Goal: Information Seeking & Learning: Check status

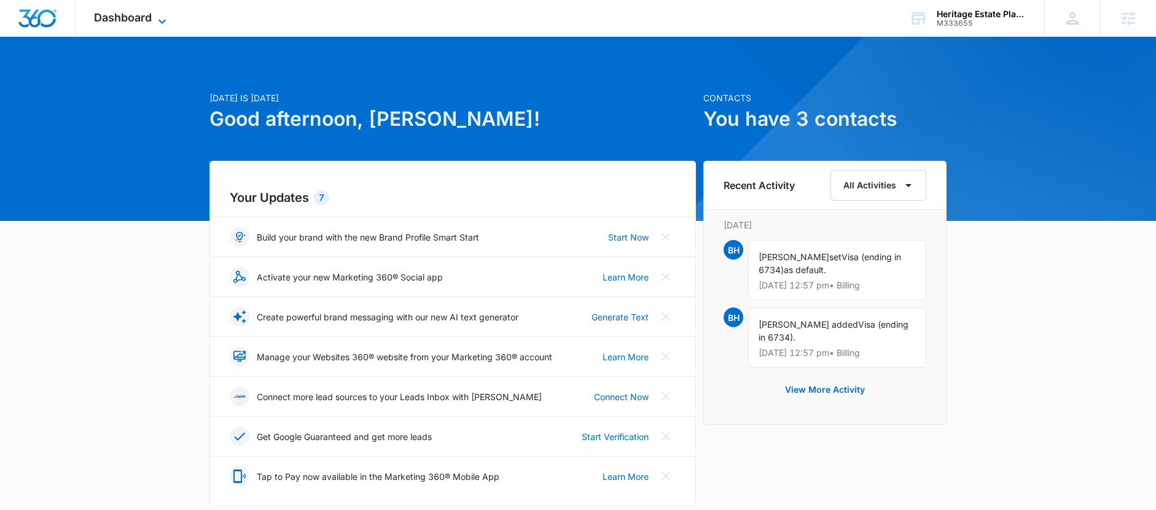
click at [135, 18] on span "Dashboard" at bounding box center [123, 17] width 58 height 13
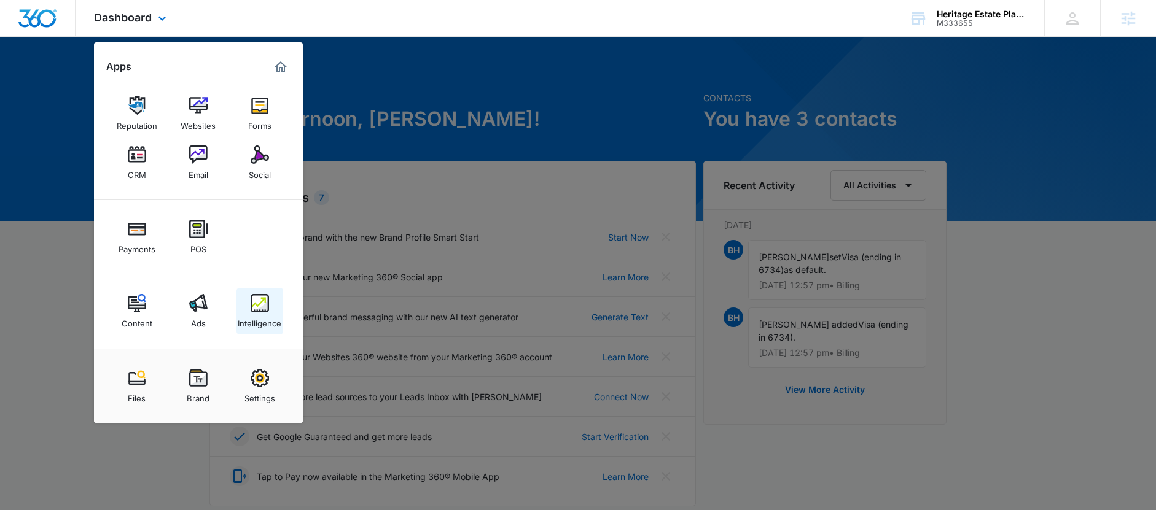
click at [267, 306] on img at bounding box center [260, 303] width 18 height 18
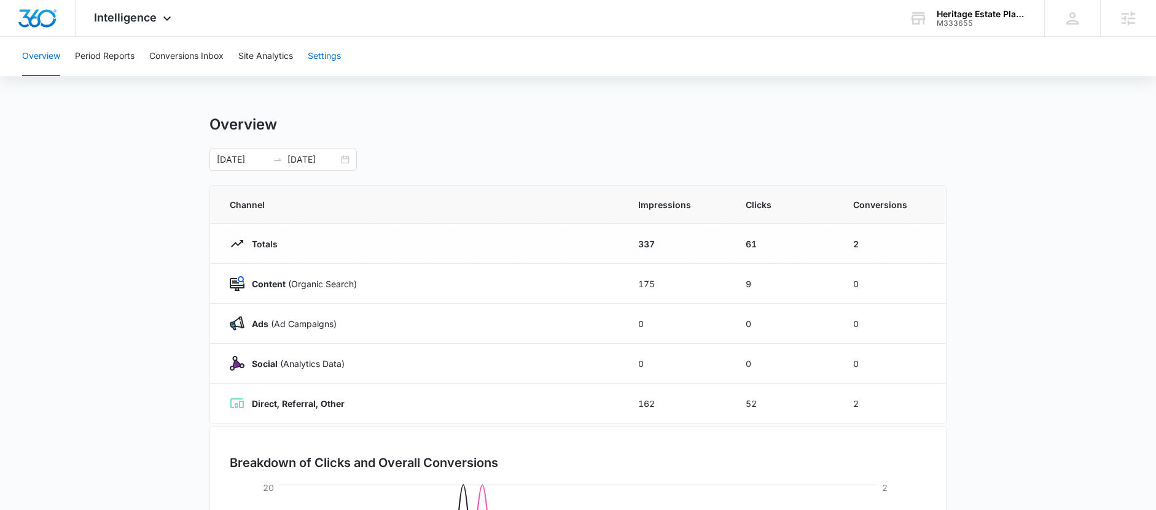
click at [332, 63] on button "Settings" at bounding box center [324, 56] width 33 height 39
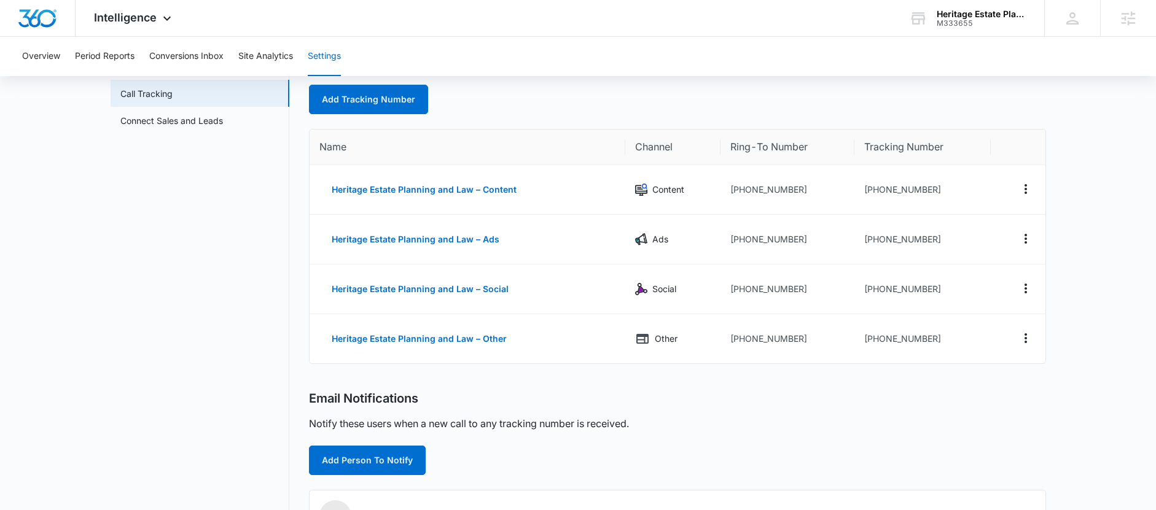
scroll to position [78, 0]
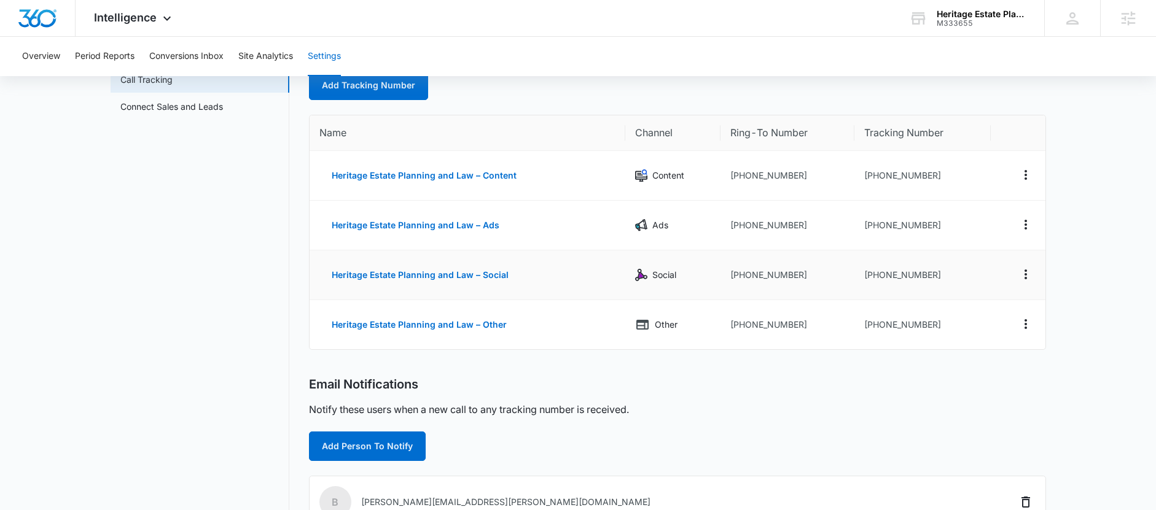
click at [931, 277] on td "[PHONE_NUMBER]" at bounding box center [922, 276] width 136 height 50
drag, startPoint x: 934, startPoint y: 275, endPoint x: 872, endPoint y: 275, distance: 62.0
click at [872, 275] on td "[PHONE_NUMBER]" at bounding box center [922, 276] width 136 height 50
copy td "9182120517"
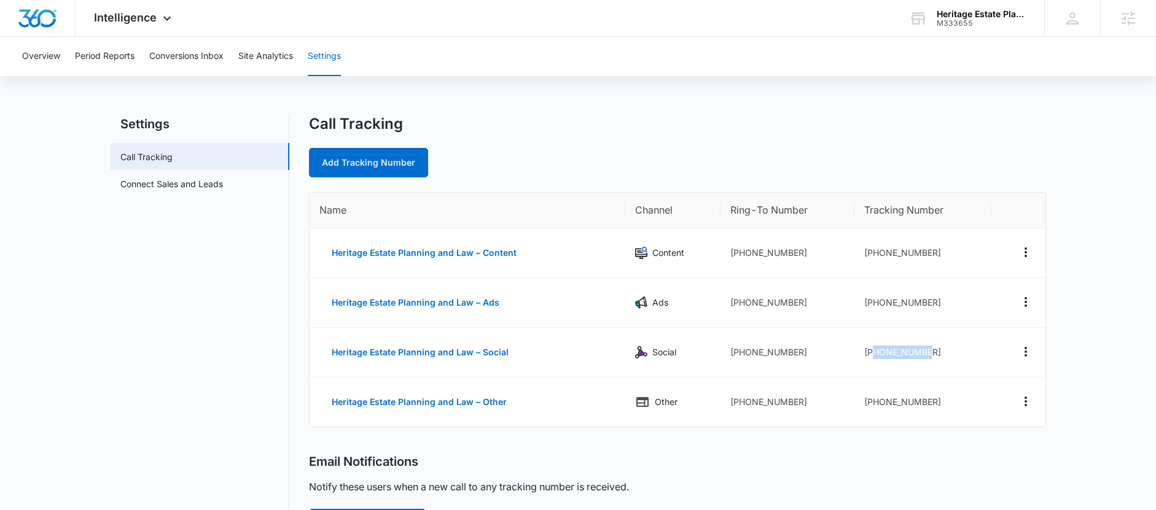
scroll to position [0, 0]
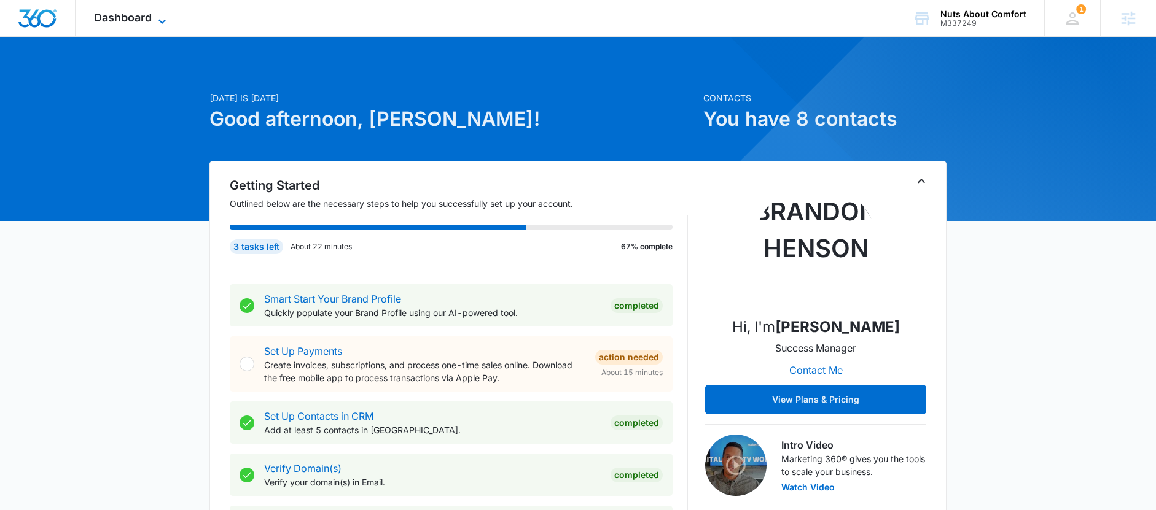
click at [149, 21] on span "Dashboard" at bounding box center [123, 17] width 58 height 13
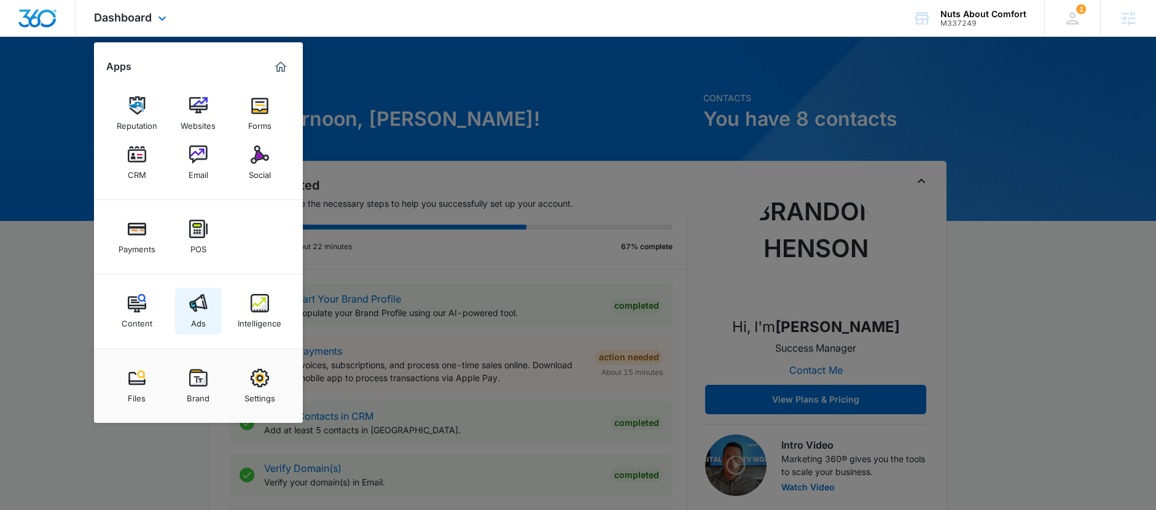
click at [197, 323] on div "Ads" at bounding box center [198, 321] width 15 height 16
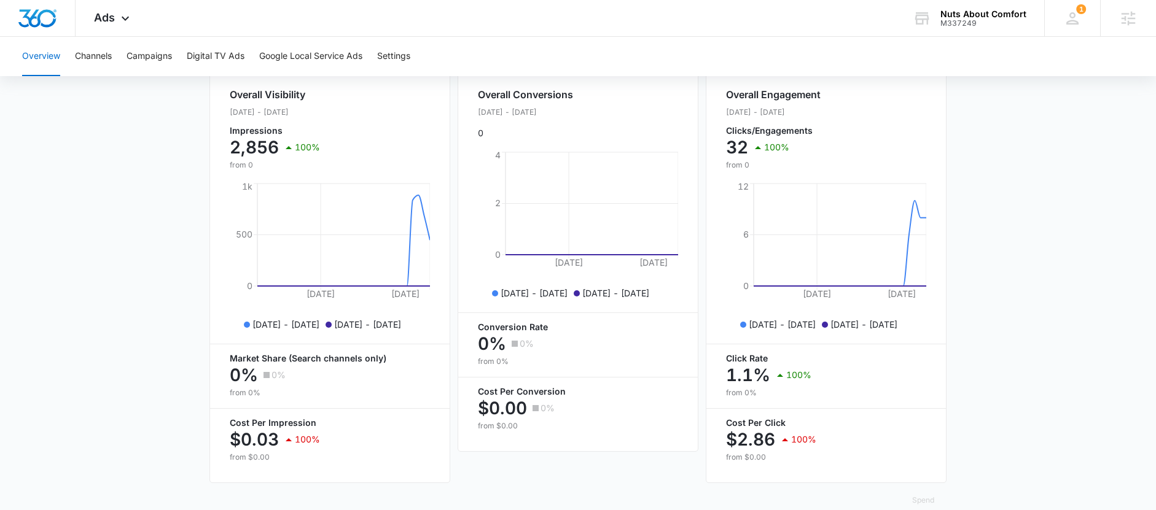
scroll to position [496, 0]
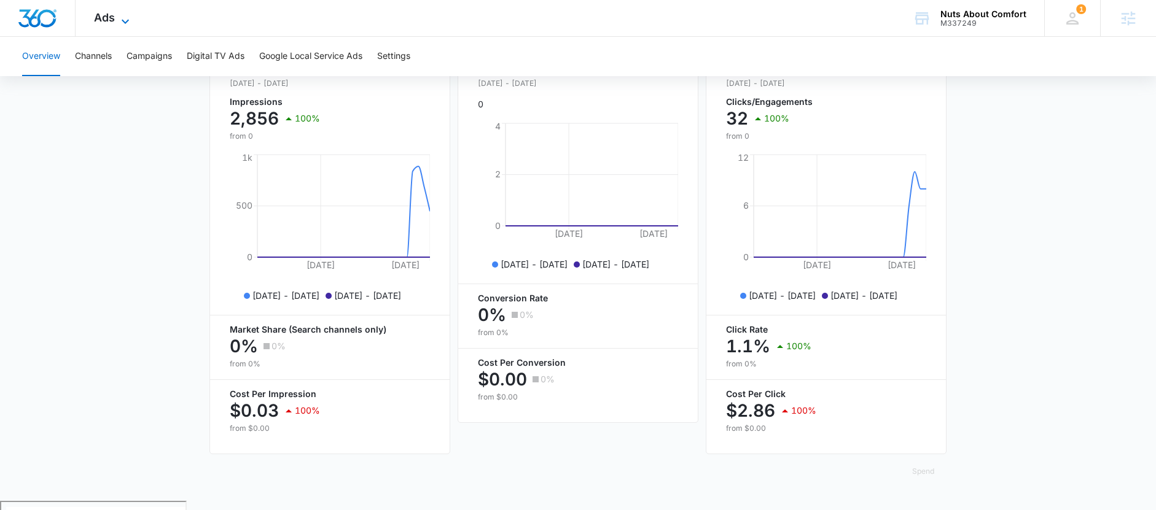
click at [96, 12] on span "Ads" at bounding box center [104, 17] width 21 height 13
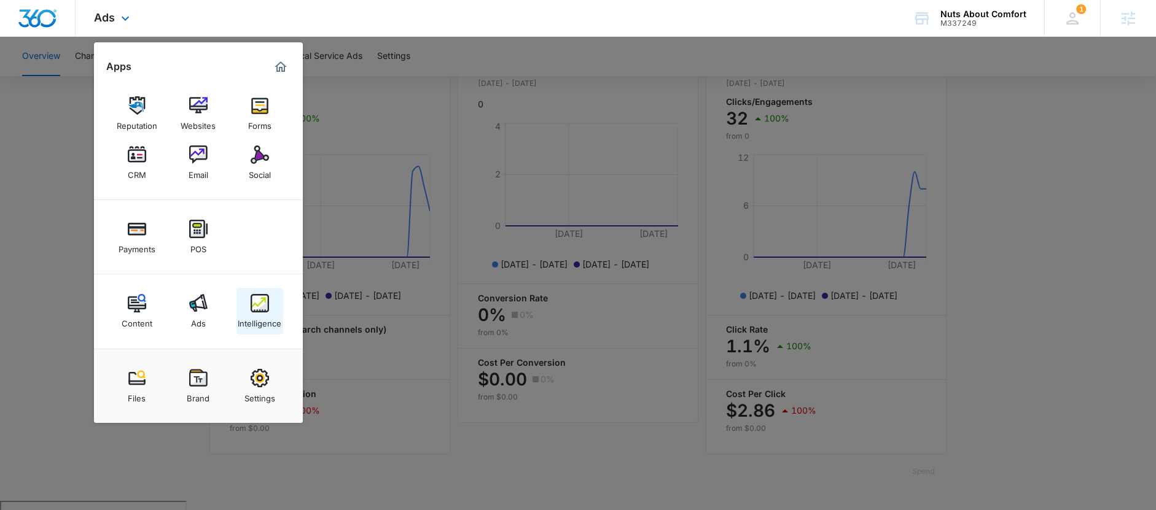
click at [255, 314] on div "Intelligence" at bounding box center [260, 321] width 44 height 16
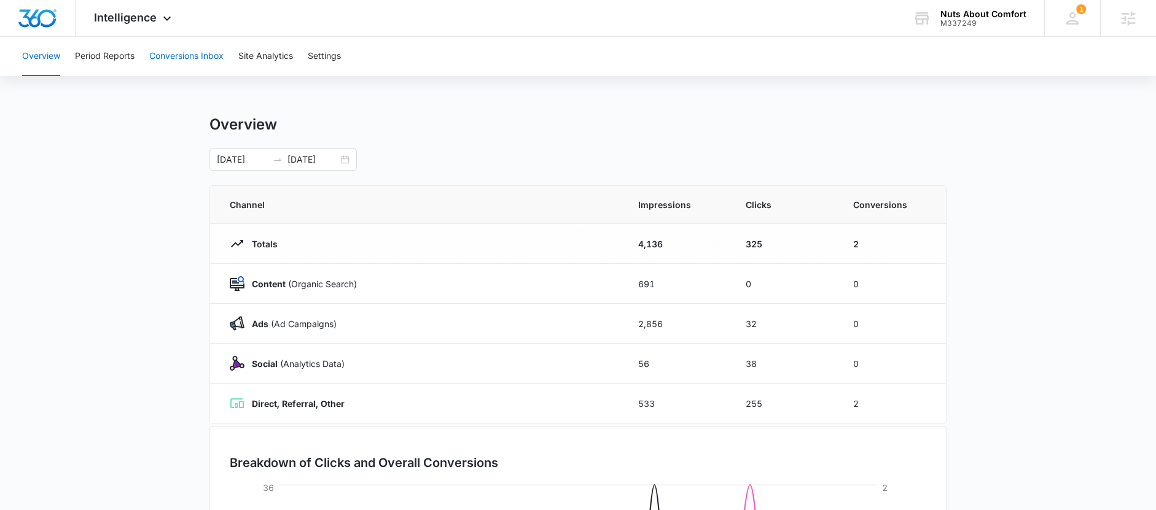
click at [208, 58] on button "Conversions Inbox" at bounding box center [186, 56] width 74 height 39
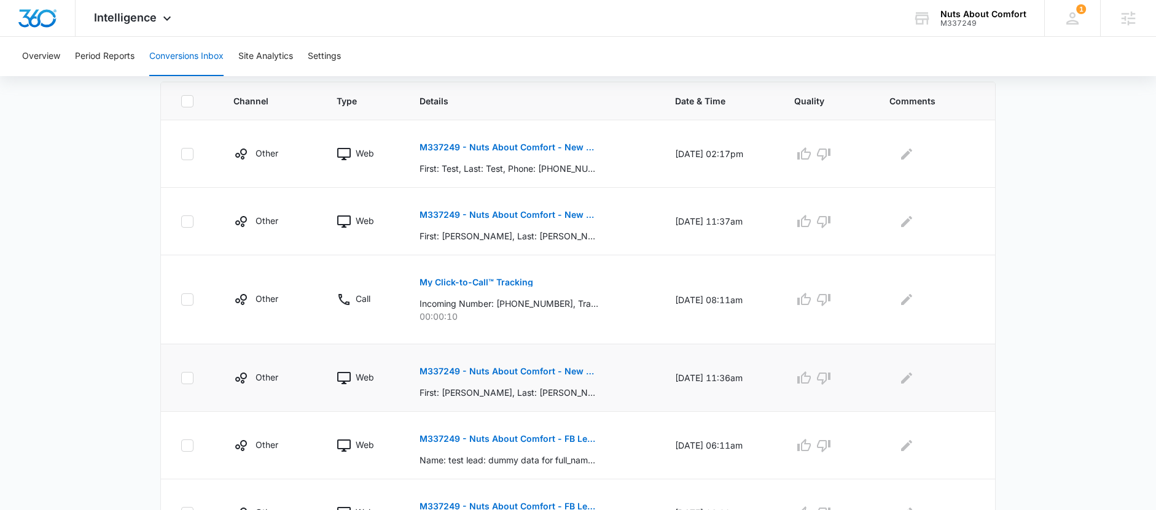
scroll to position [281, 0]
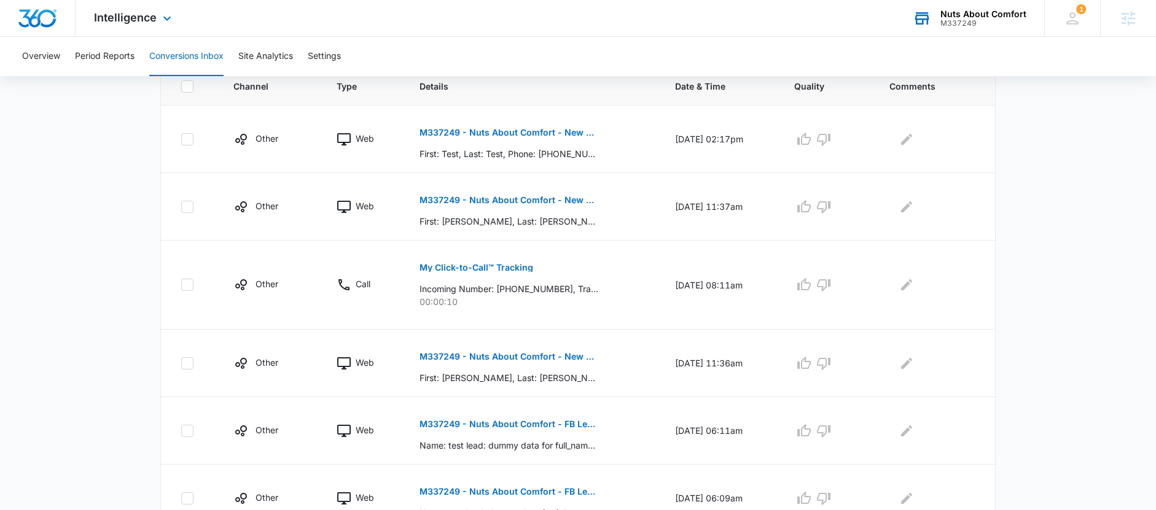
click at [964, 21] on div "M337249" at bounding box center [983, 23] width 86 height 9
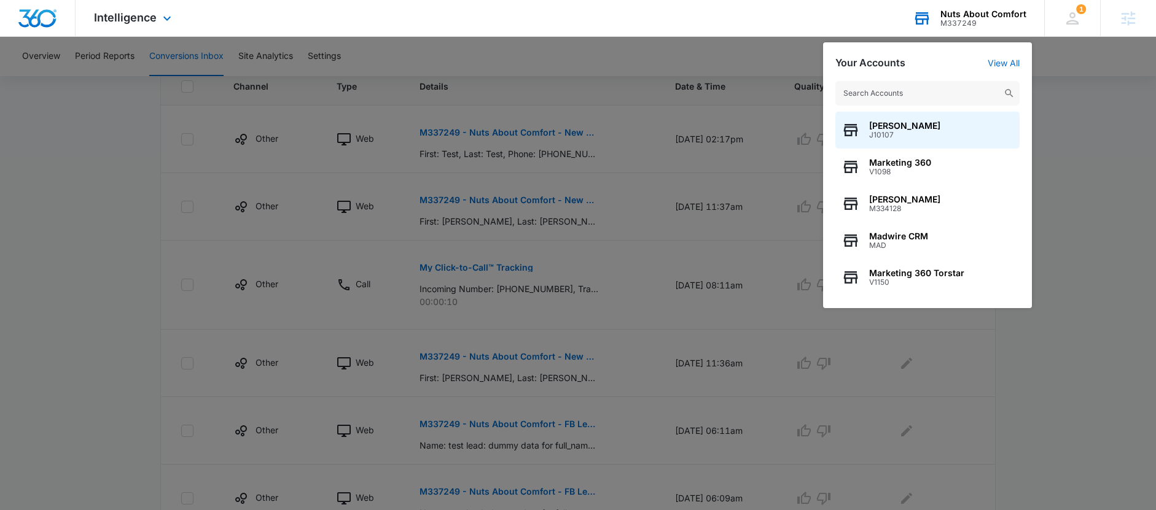
type input "M"
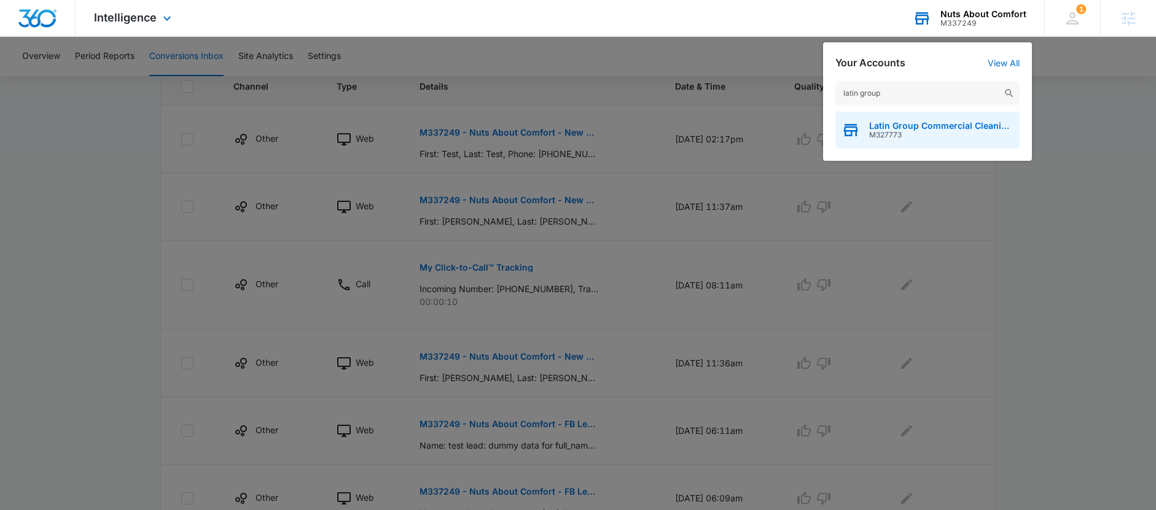
type input "latin group"
click at [945, 125] on span "Latin Group Commercial Cleaning LLC" at bounding box center [941, 126] width 144 height 10
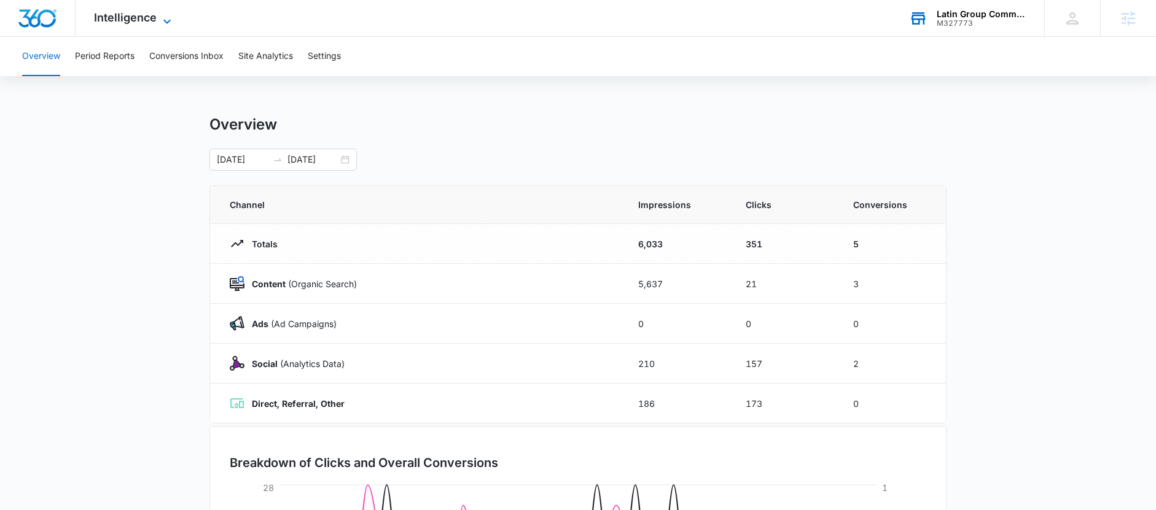
click at [101, 20] on span "Intelligence" at bounding box center [125, 17] width 63 height 13
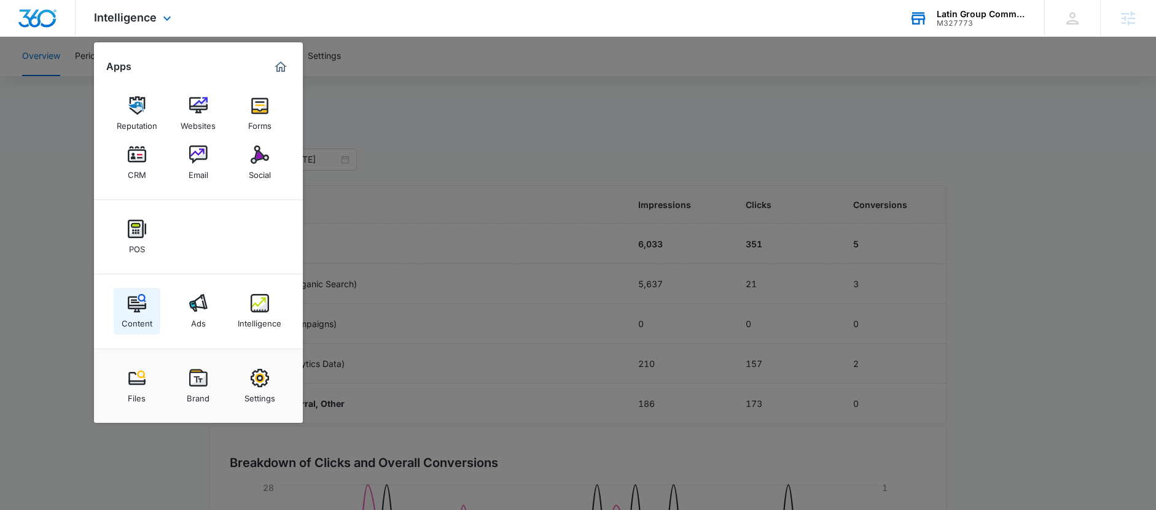
click at [130, 310] on img at bounding box center [137, 303] width 18 height 18
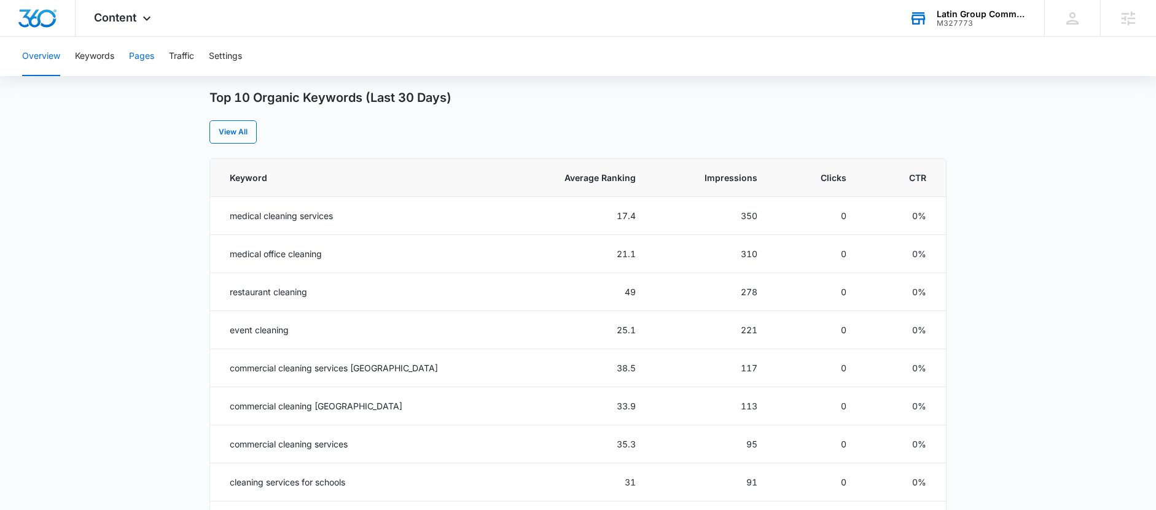
scroll to position [196, 0]
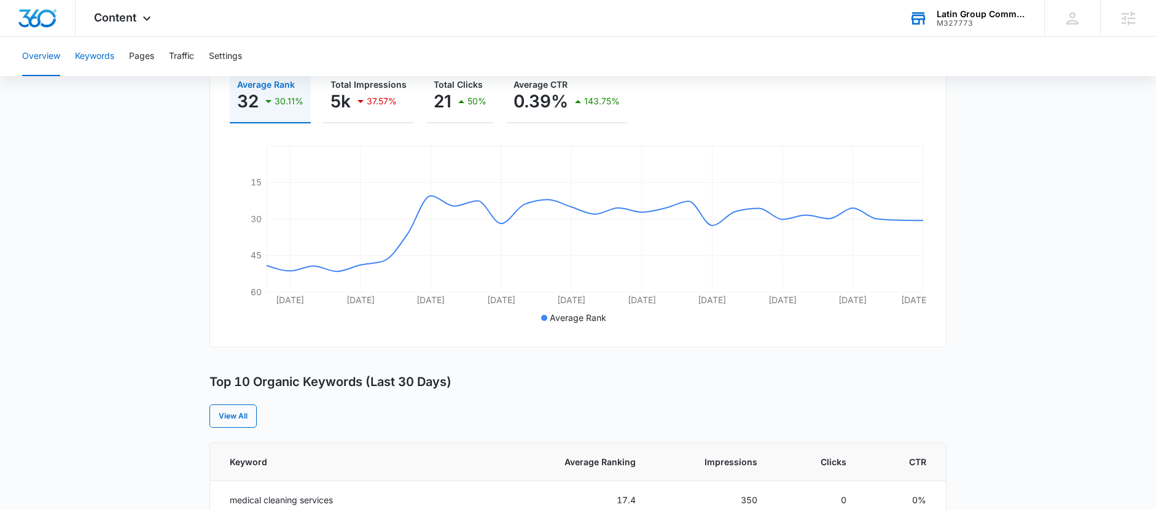
click at [99, 58] on button "Keywords" at bounding box center [94, 56] width 39 height 39
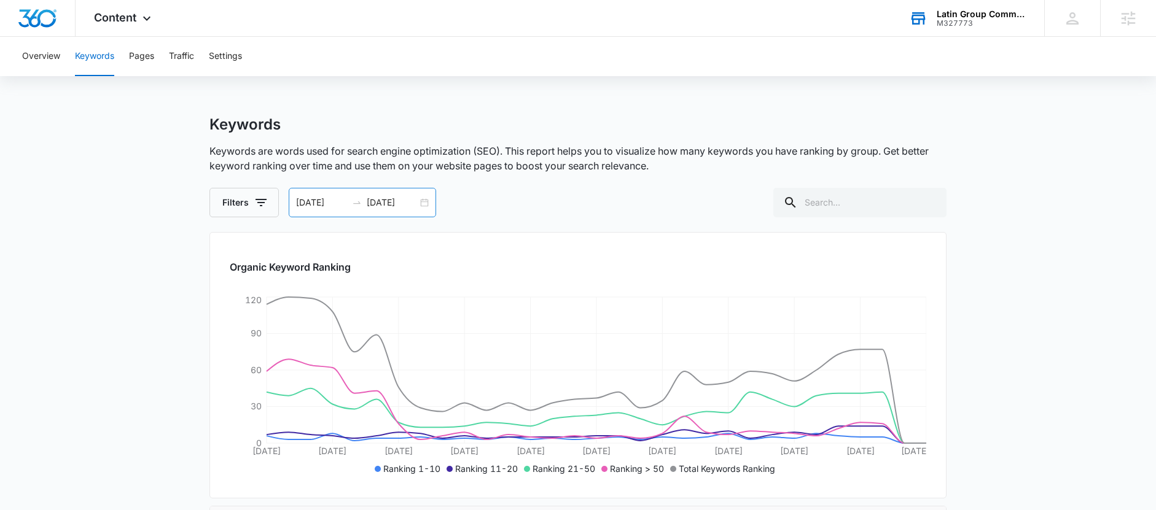
click at [424, 201] on div "09/06/2025 10/06/2025" at bounding box center [362, 202] width 147 height 29
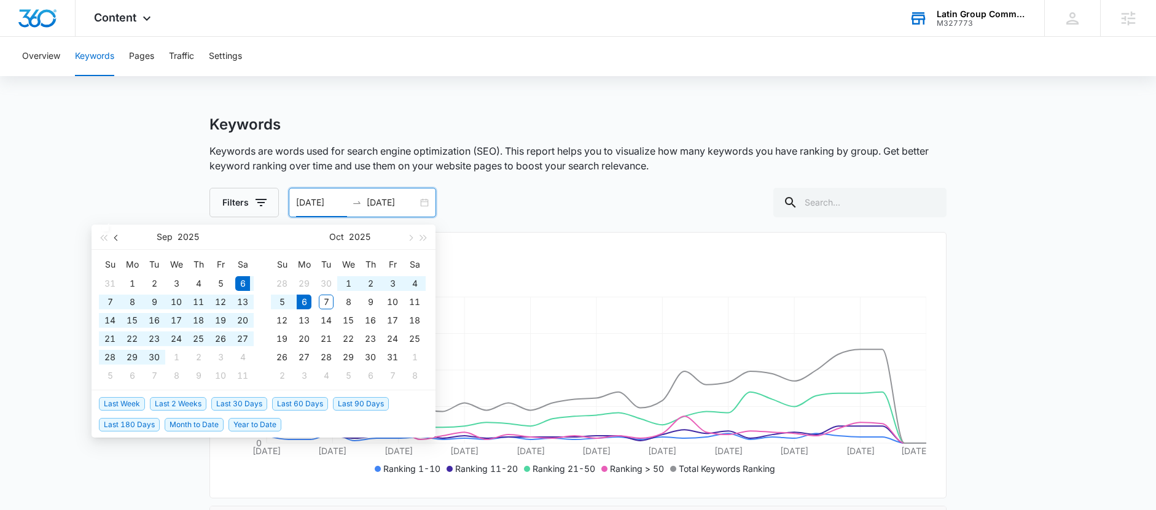
click at [120, 236] on button "button" at bounding box center [117, 237] width 14 height 25
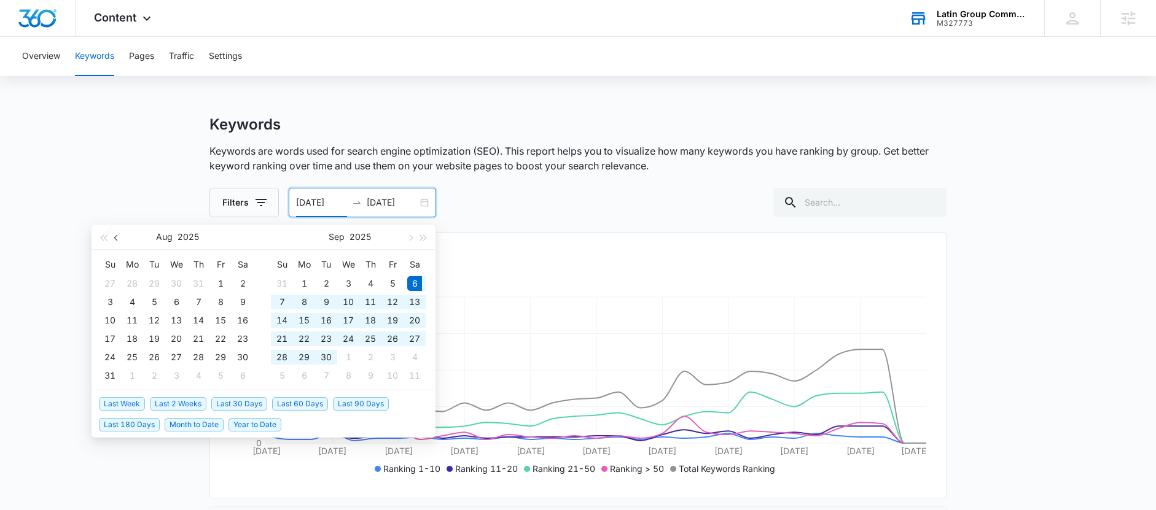
click at [120, 236] on button "button" at bounding box center [117, 237] width 14 height 25
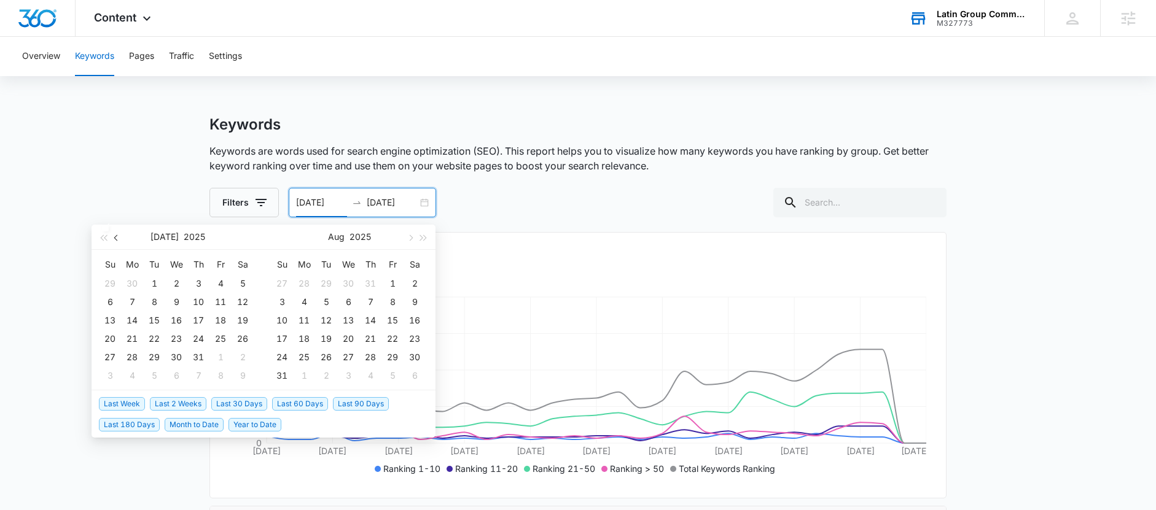
click at [120, 236] on button "button" at bounding box center [117, 237] width 14 height 25
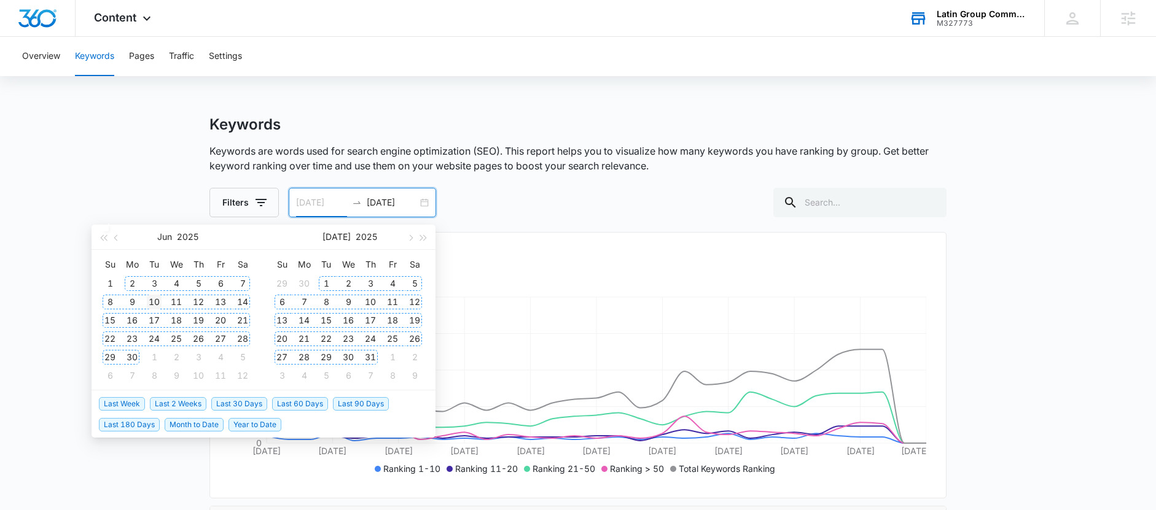
type input "06/10/2025"
click at [151, 303] on div "10" at bounding box center [154, 302] width 15 height 15
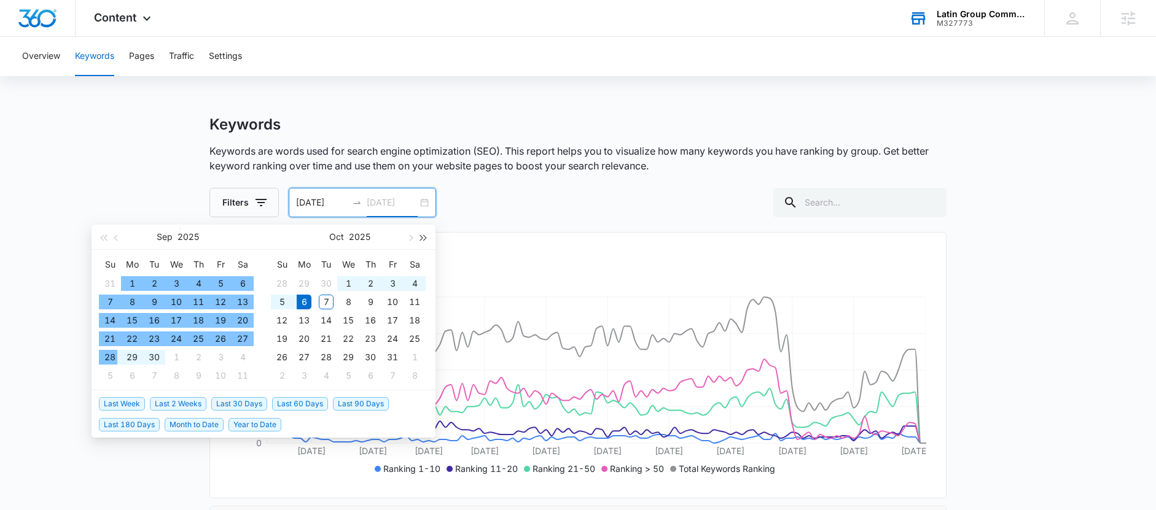
type input "[DATE]"
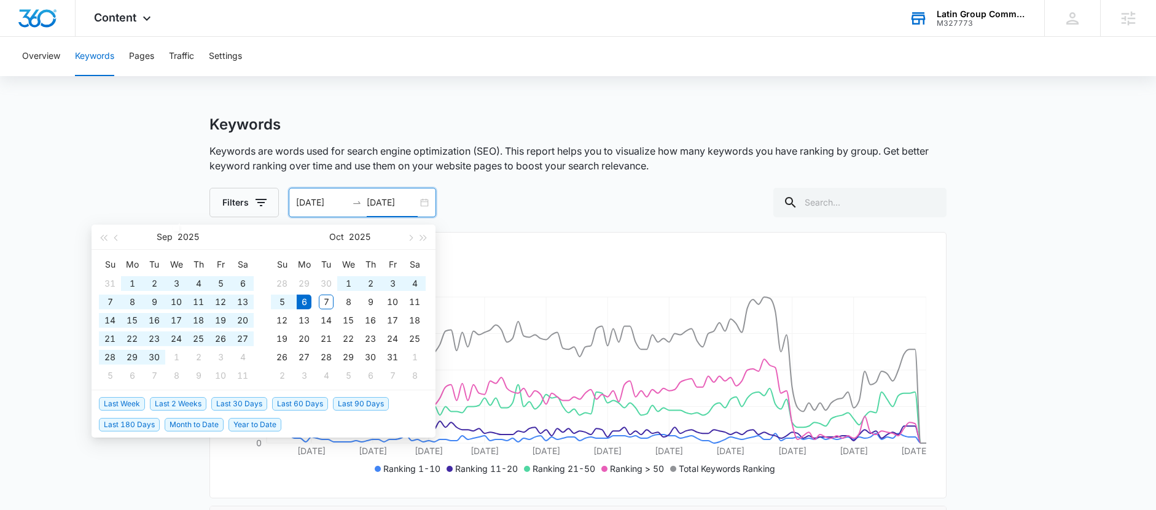
click at [467, 212] on div "Filters 06/10/2025 10/06/2025 Sep 2025 Su Mo Tu We Th Fr Sa 31 1 2 3 4 5 6 7 8 …" at bounding box center [577, 202] width 737 height 29
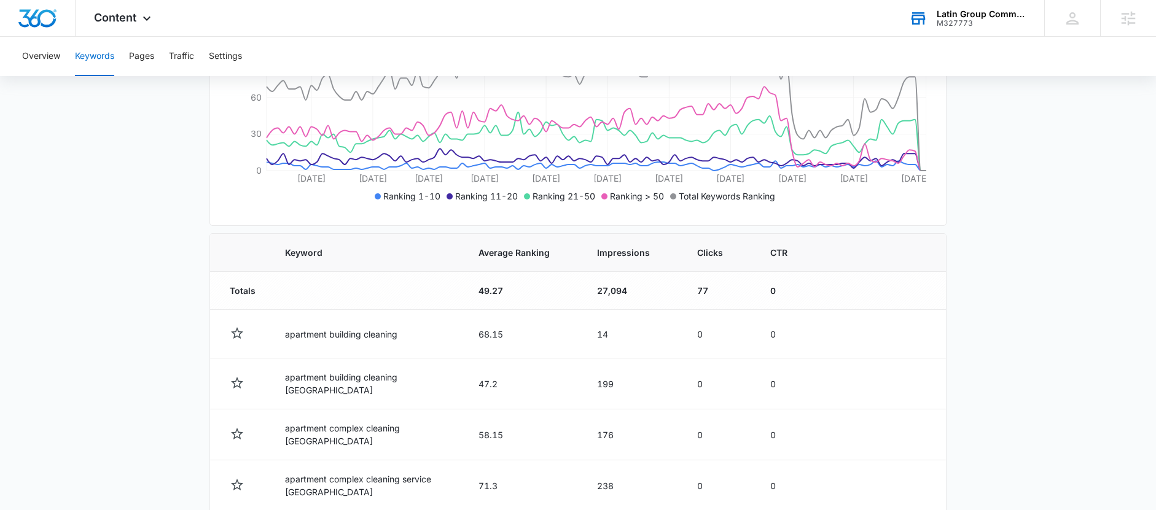
scroll to position [281, 0]
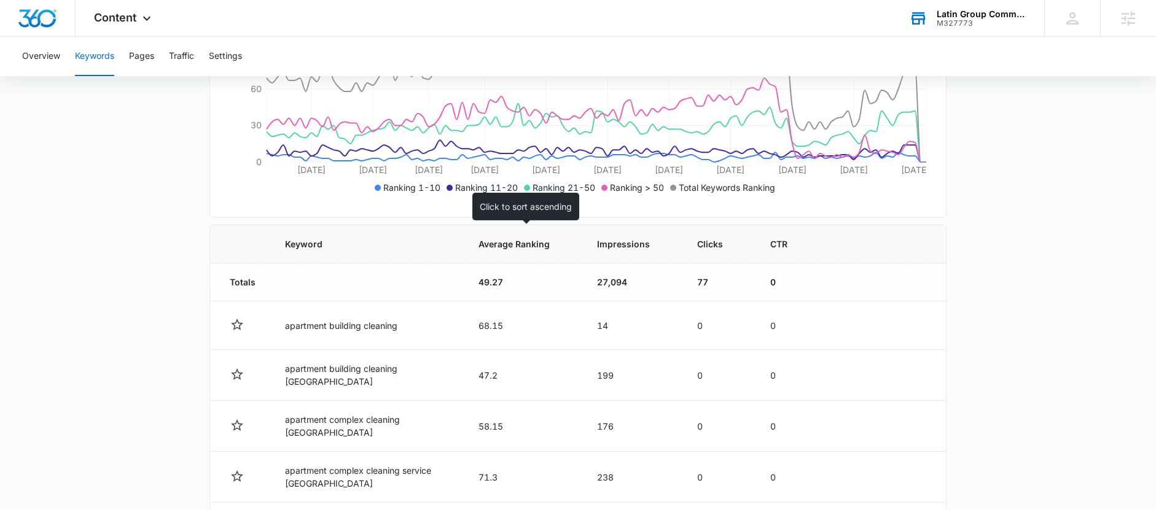
click at [531, 247] on span "Average Ranking" at bounding box center [513, 244] width 71 height 13
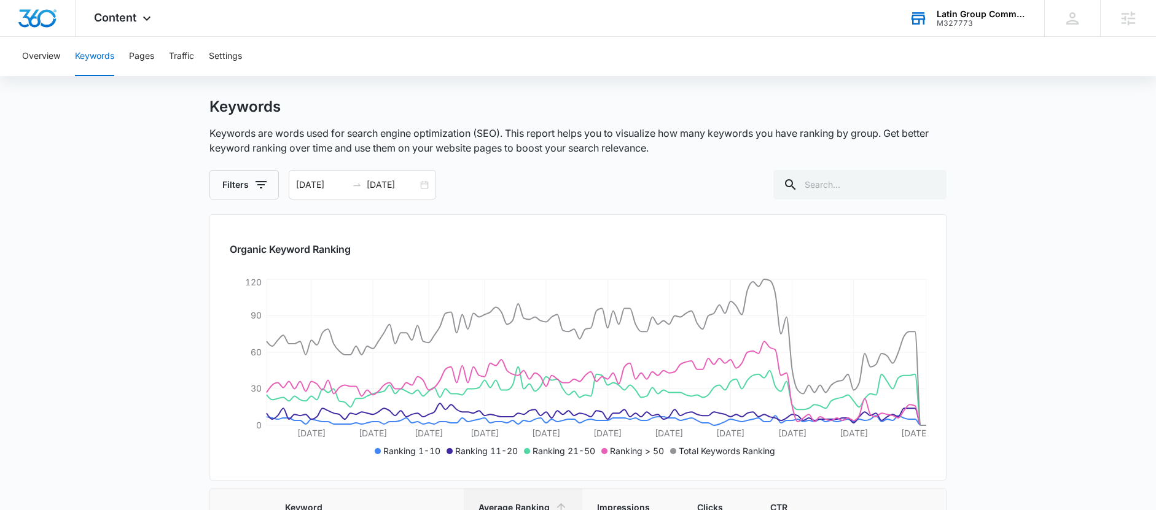
scroll to position [14, 0]
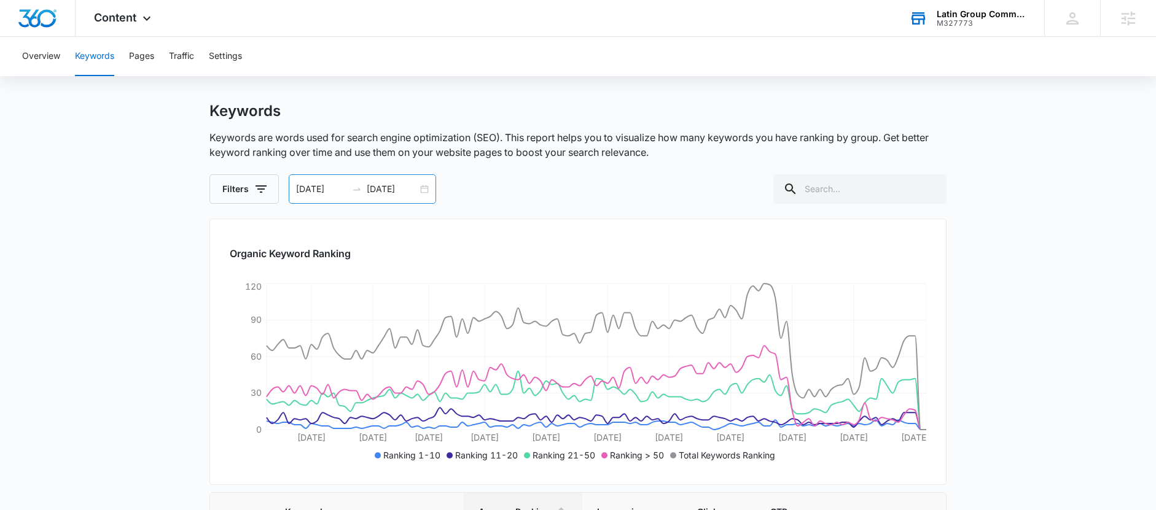
click at [421, 190] on div "06/10/2025 10/06/2025" at bounding box center [362, 188] width 147 height 29
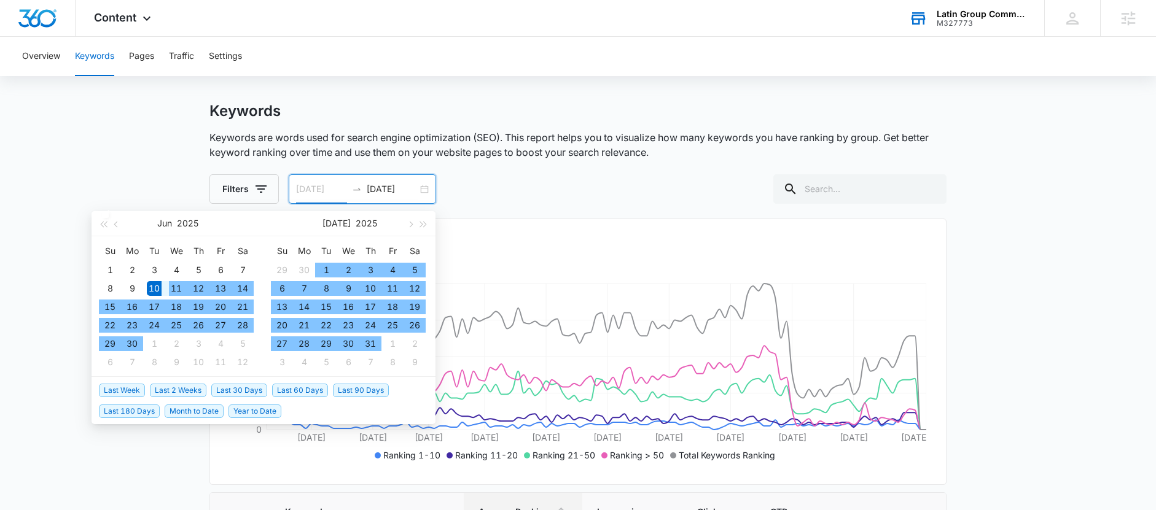
type input "06/10/2025"
click at [150, 287] on div "10" at bounding box center [154, 288] width 15 height 15
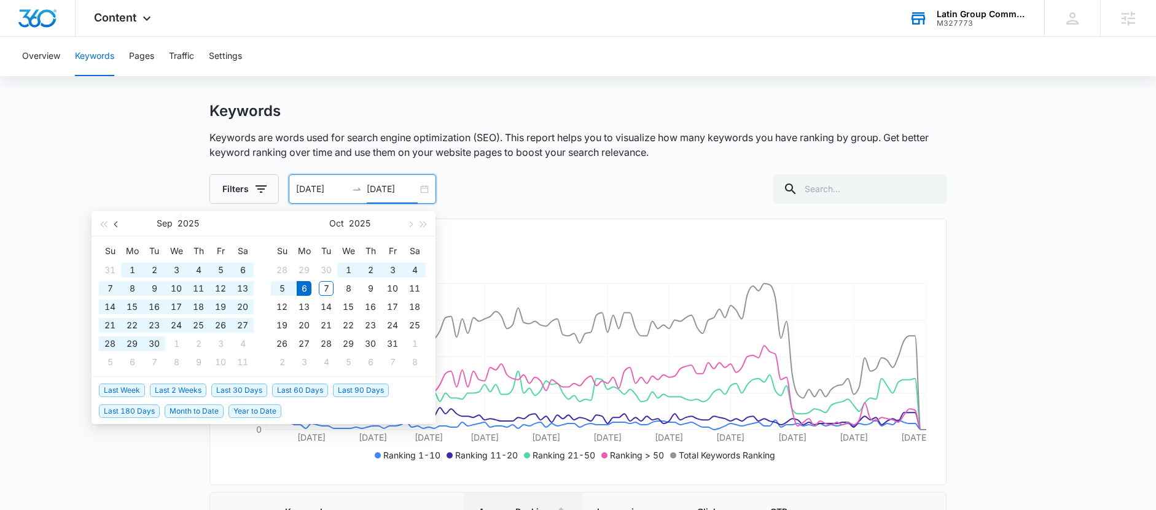
click at [119, 225] on button "button" at bounding box center [117, 223] width 14 height 25
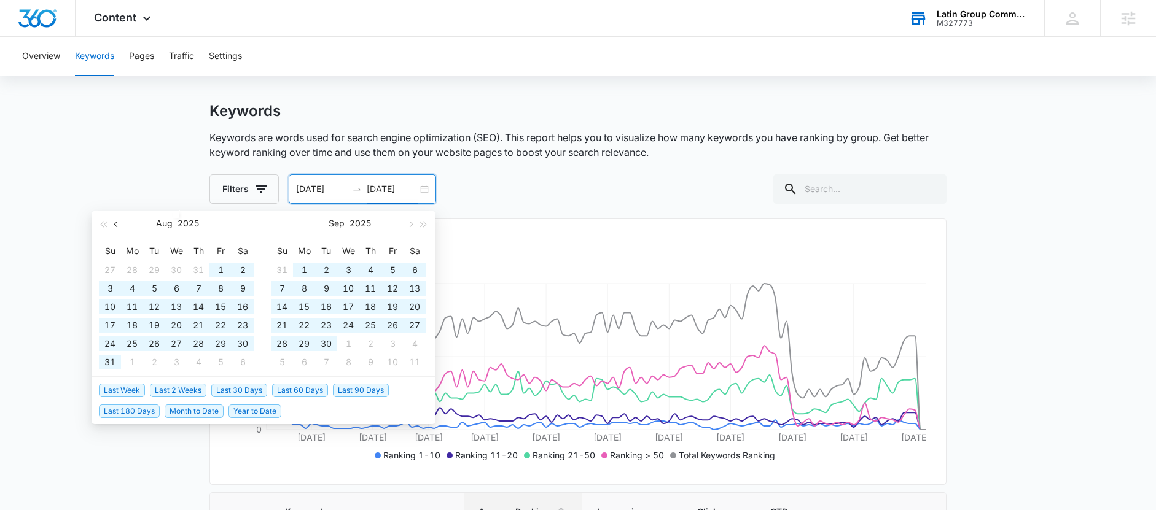
click at [119, 225] on button "button" at bounding box center [117, 223] width 14 height 25
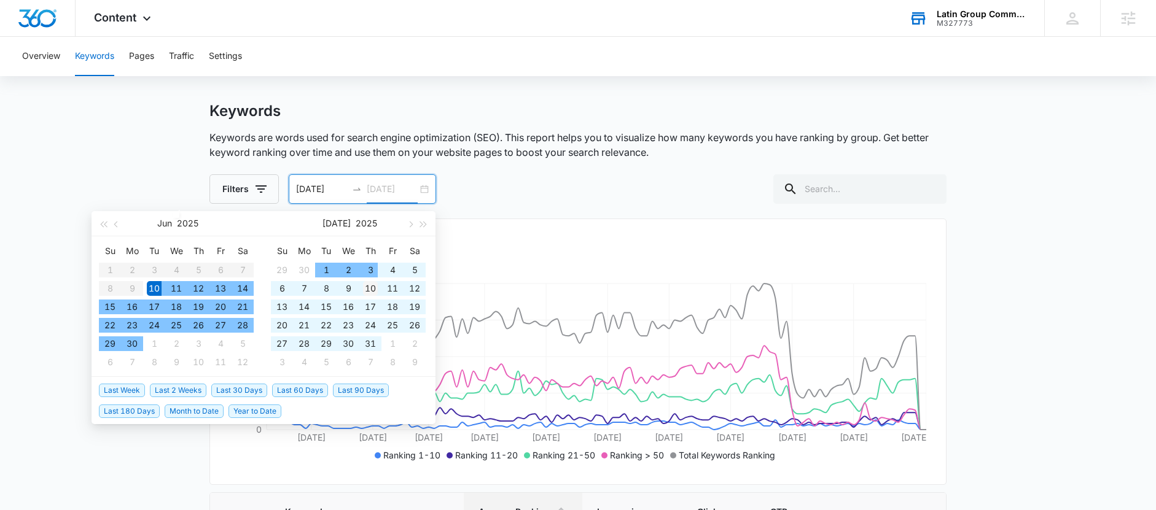
type input "07/10/2025"
click at [370, 288] on div "10" at bounding box center [370, 288] width 15 height 15
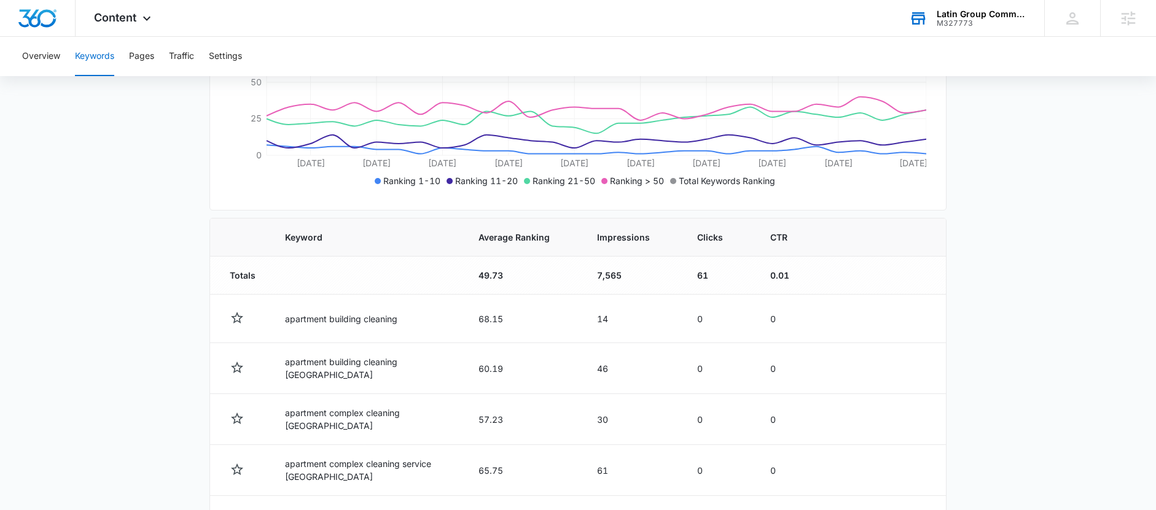
scroll to position [356, 0]
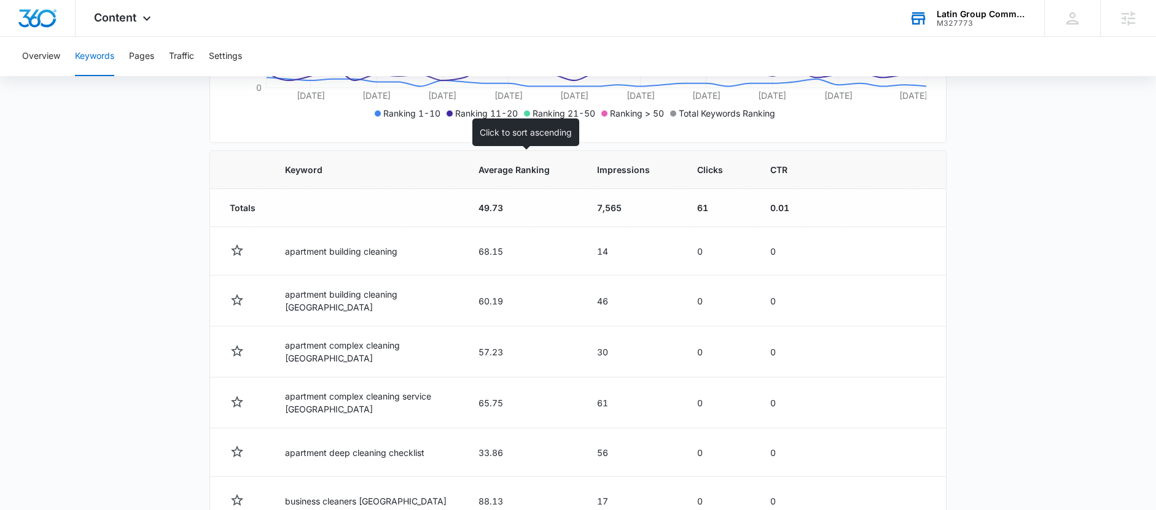
click at [513, 173] on span "Average Ranking" at bounding box center [513, 169] width 71 height 13
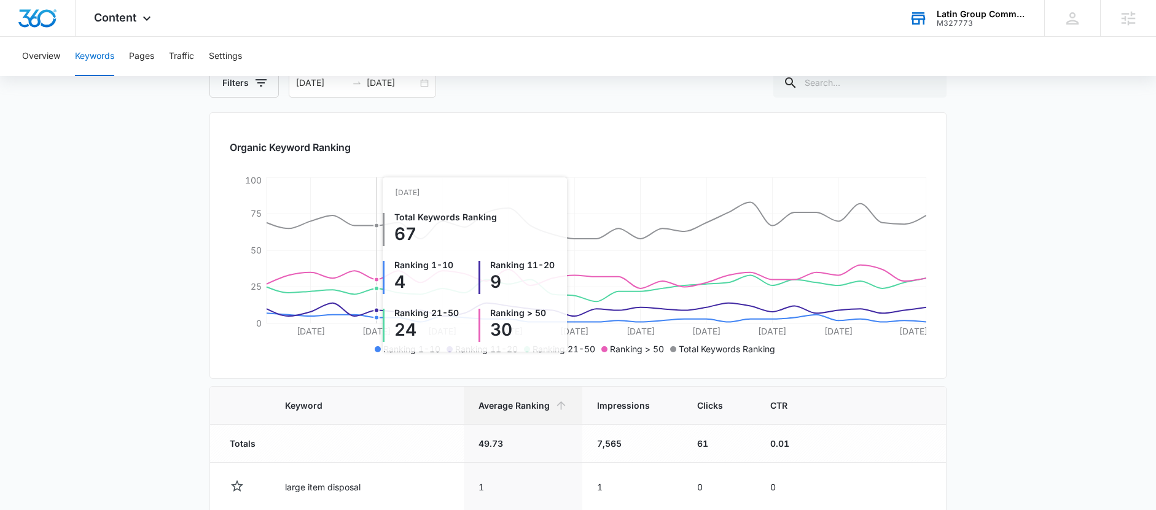
scroll to position [61, 0]
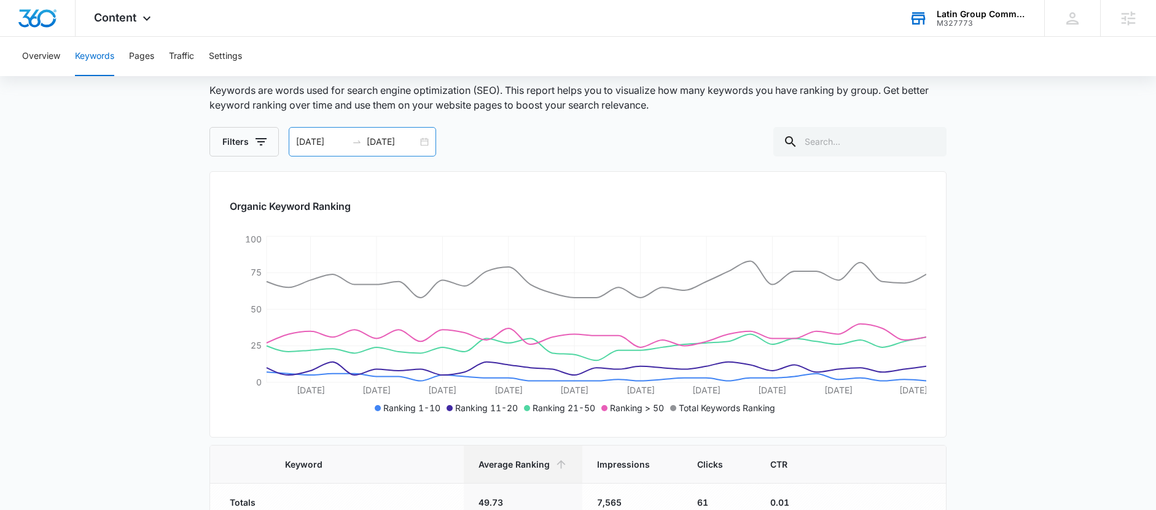
click at [423, 144] on div "06/10/2025 07/10/2025" at bounding box center [362, 141] width 147 height 29
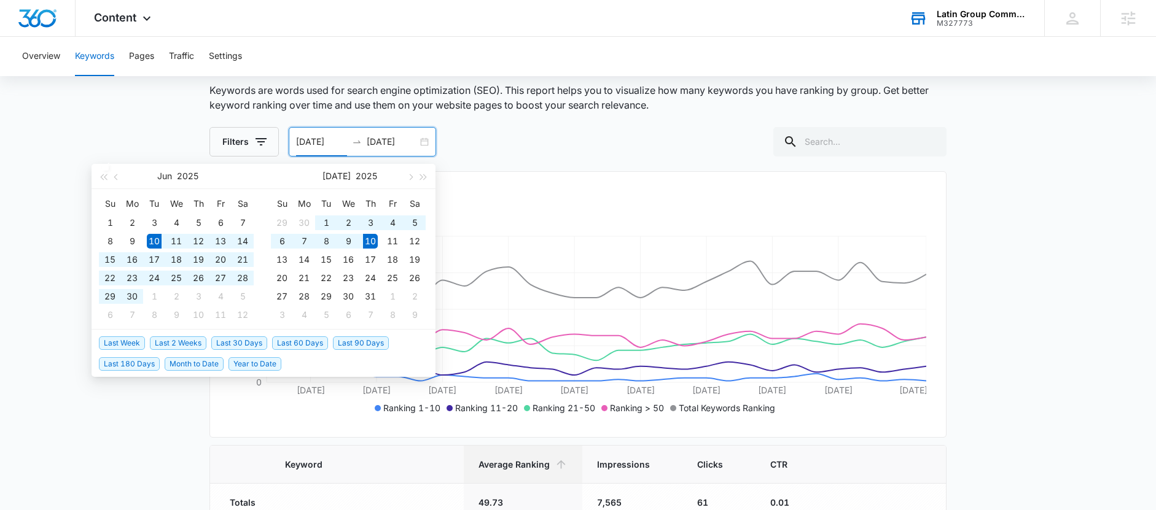
type input "06/10/2025"
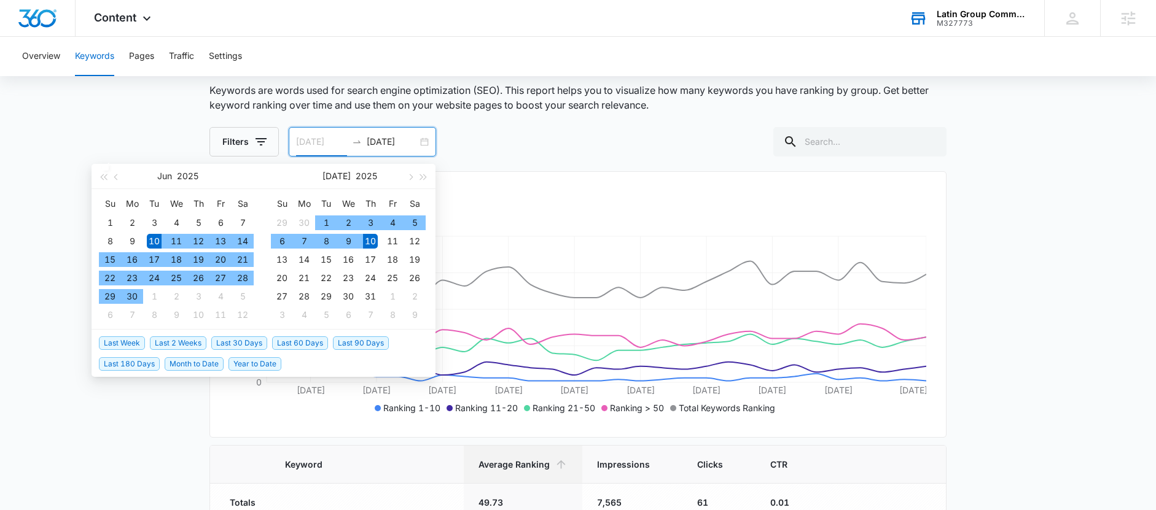
click at [151, 241] on div "10" at bounding box center [154, 241] width 15 height 15
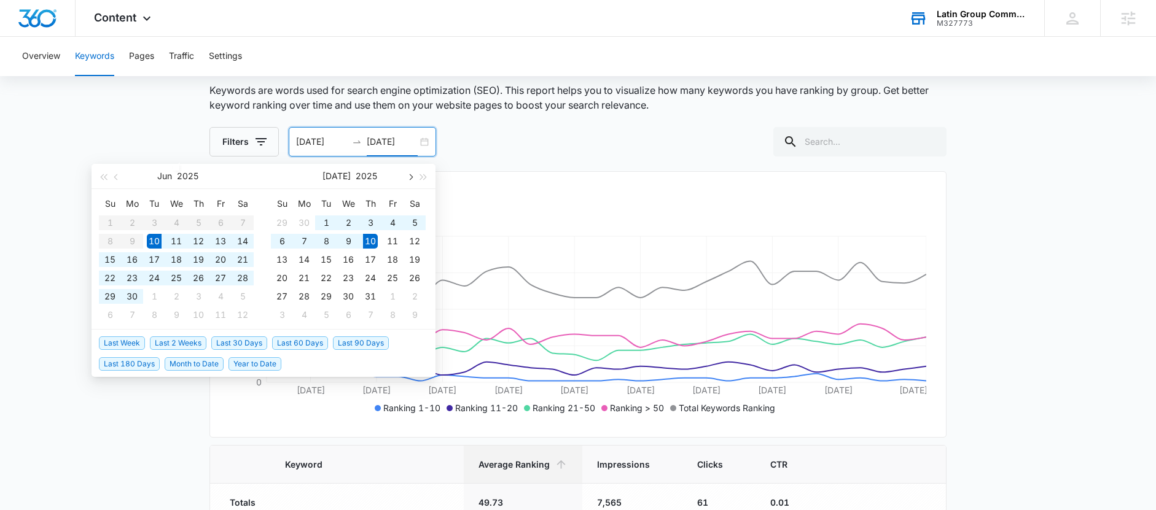
click at [410, 177] on span "button" at bounding box center [410, 177] width 6 height 6
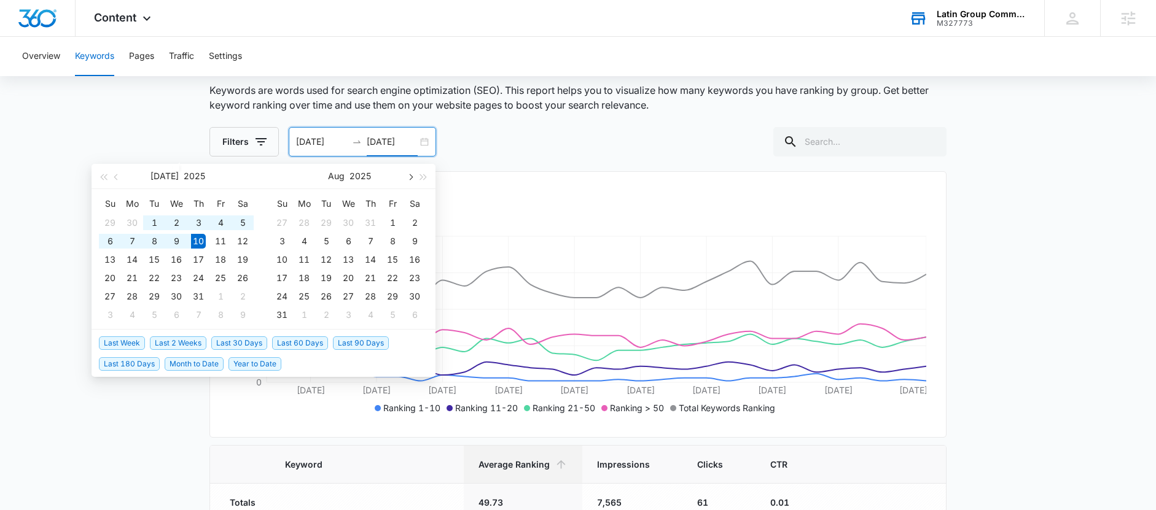
click at [410, 177] on span "button" at bounding box center [410, 177] width 6 height 6
type input "10/07/2025"
click at [323, 240] on div "7" at bounding box center [326, 241] width 15 height 15
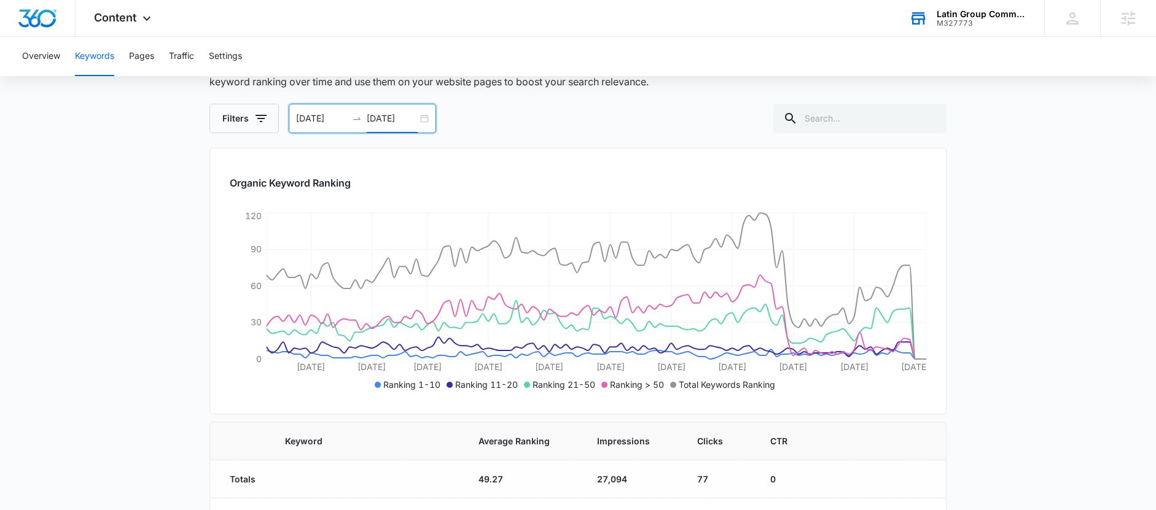
scroll to position [97, 0]
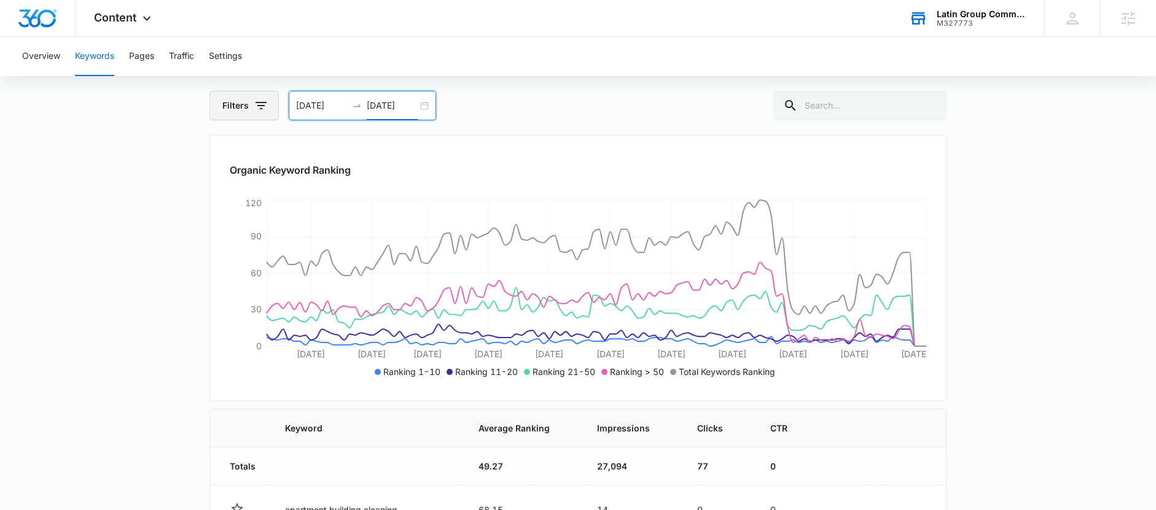
click at [246, 111] on button "Filters" at bounding box center [243, 105] width 69 height 29
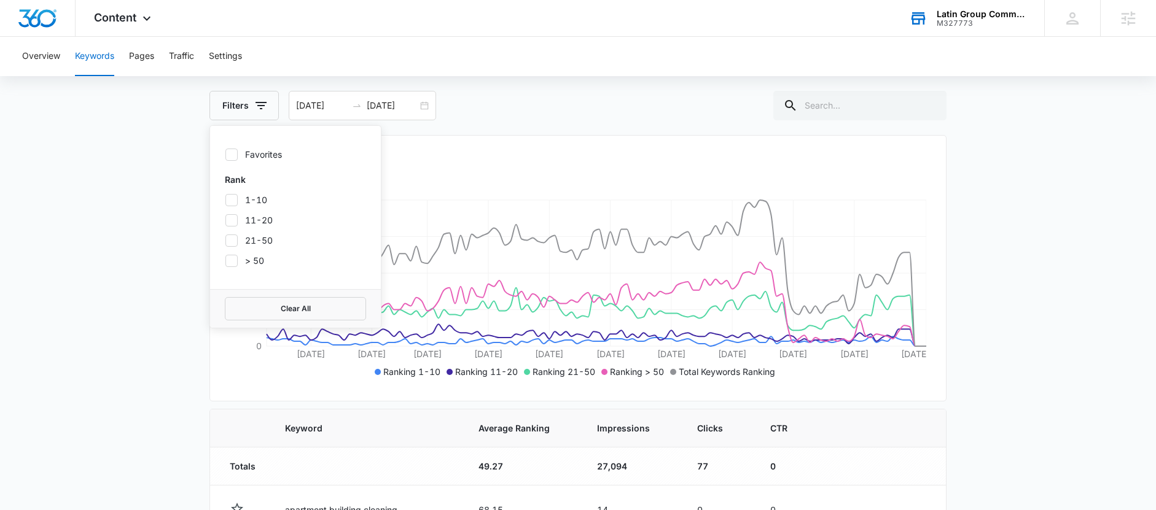
click at [232, 200] on icon at bounding box center [231, 200] width 7 height 6
click at [225, 200] on input "1-10" at bounding box center [225, 200] width 1 height 1
checkbox input "true"
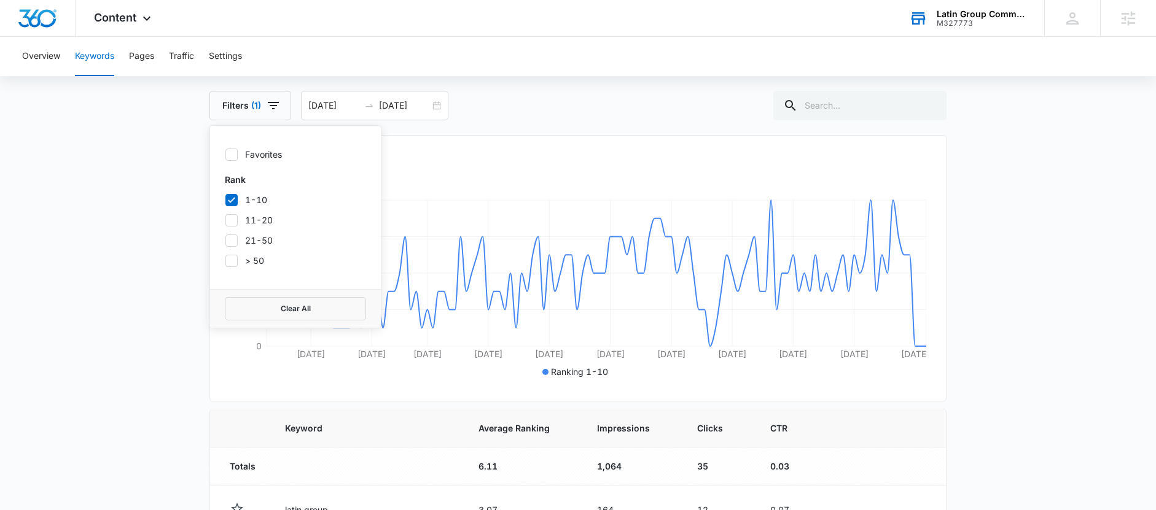
click at [552, 100] on div "Filters (1) Favorites Rank 1-10 11-20 21-50 > 50 Clear All 06/10/2025 10/07/202…" at bounding box center [577, 105] width 737 height 29
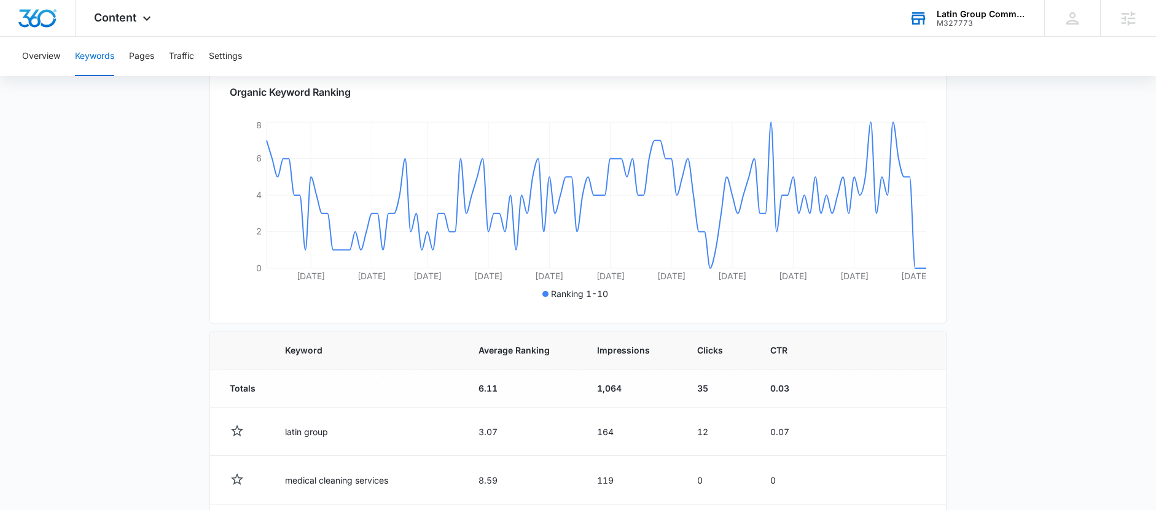
scroll to position [187, 0]
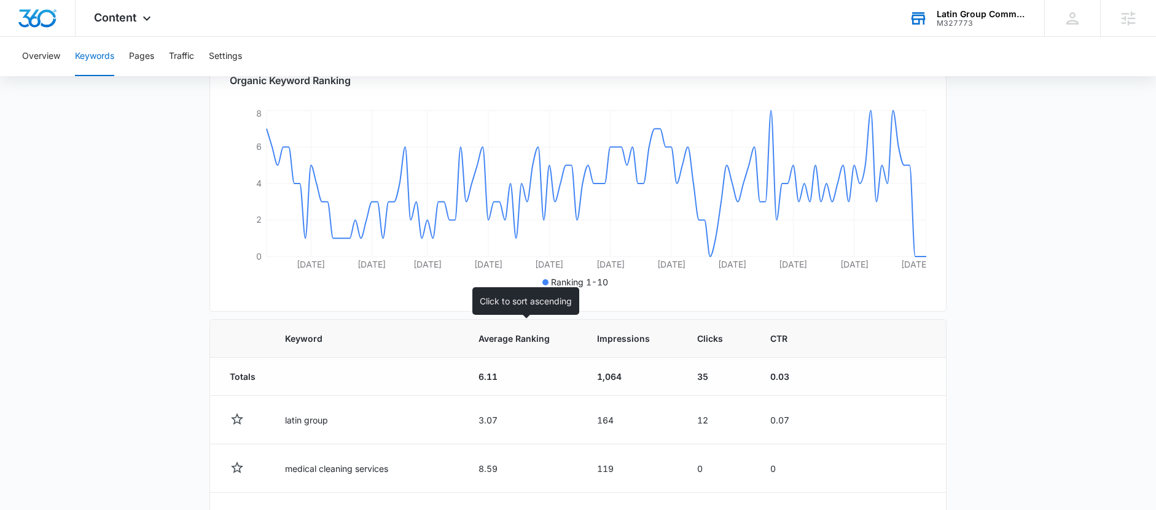
click at [537, 340] on span "Average Ranking" at bounding box center [513, 338] width 71 height 13
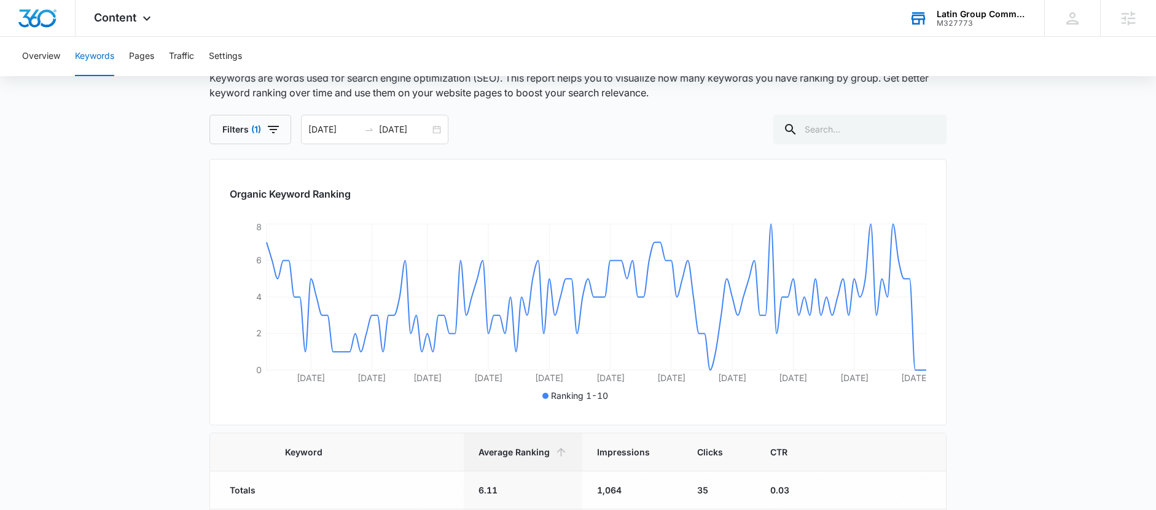
scroll to position [9, 0]
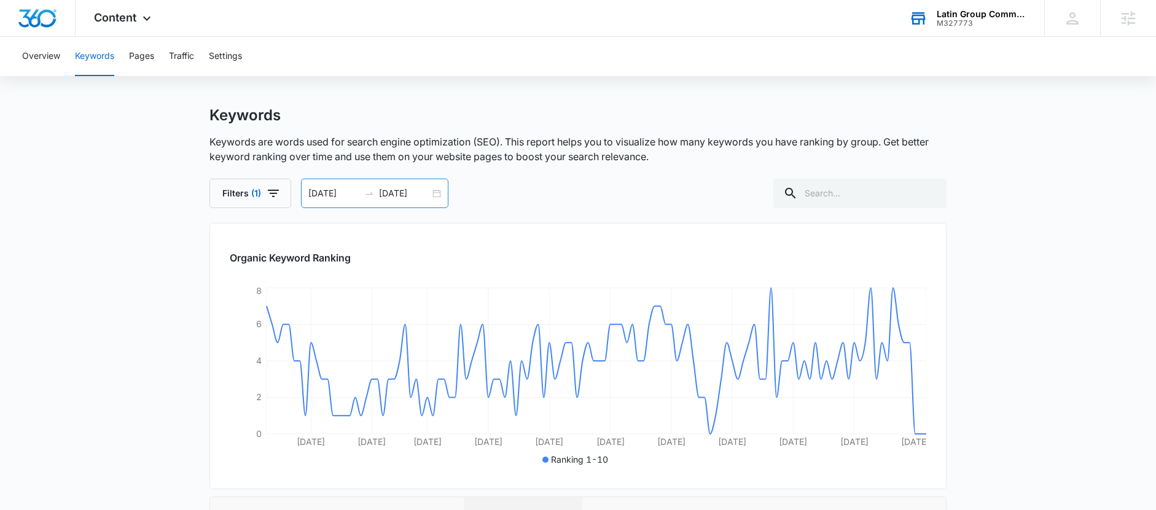
click at [434, 195] on div "06/10/2025 10/07/2025" at bounding box center [374, 193] width 147 height 29
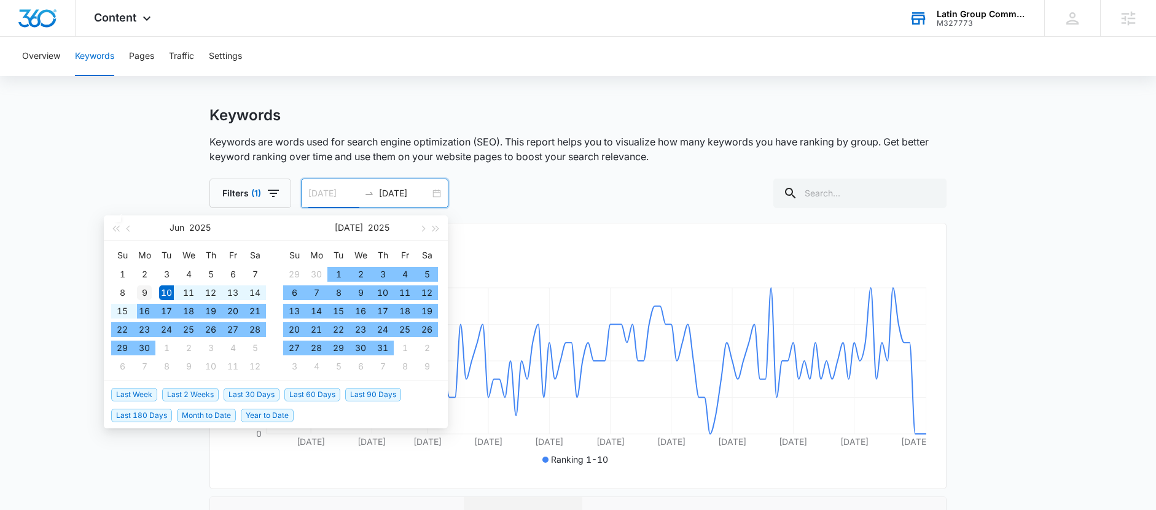
type input "06/09/2025"
click at [144, 294] on div "9" at bounding box center [144, 293] width 15 height 15
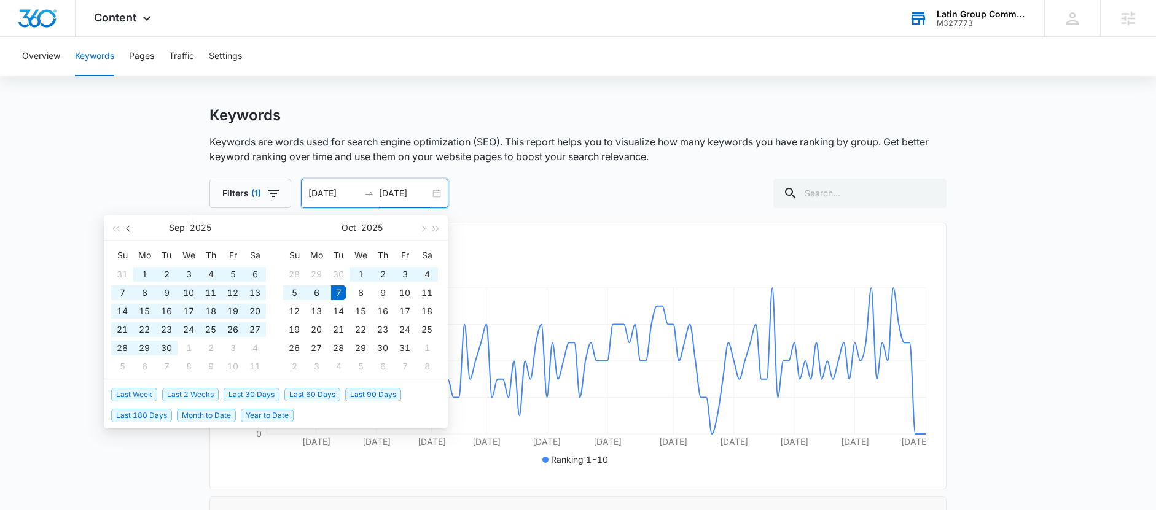
click at [130, 230] on span "button" at bounding box center [130, 228] width 6 height 6
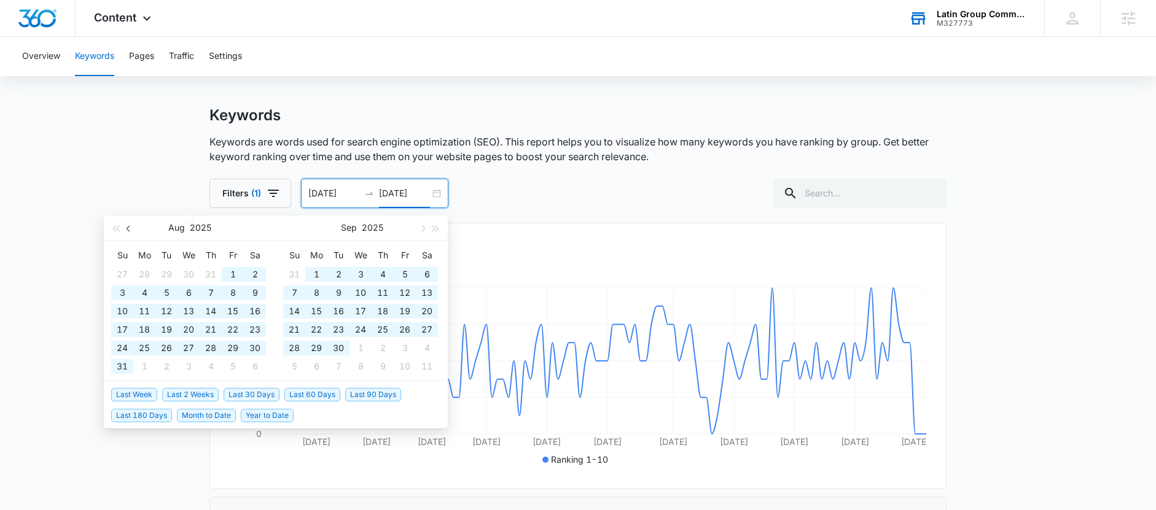
click at [130, 230] on span "button" at bounding box center [130, 228] width 6 height 6
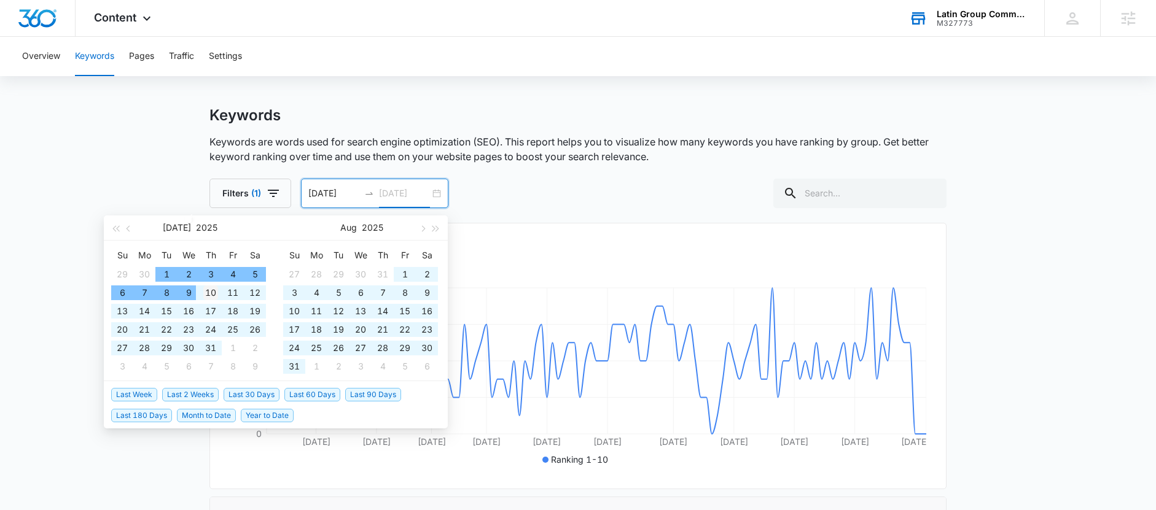
type input "07/10/2025"
click at [203, 293] on div "10" at bounding box center [210, 293] width 15 height 15
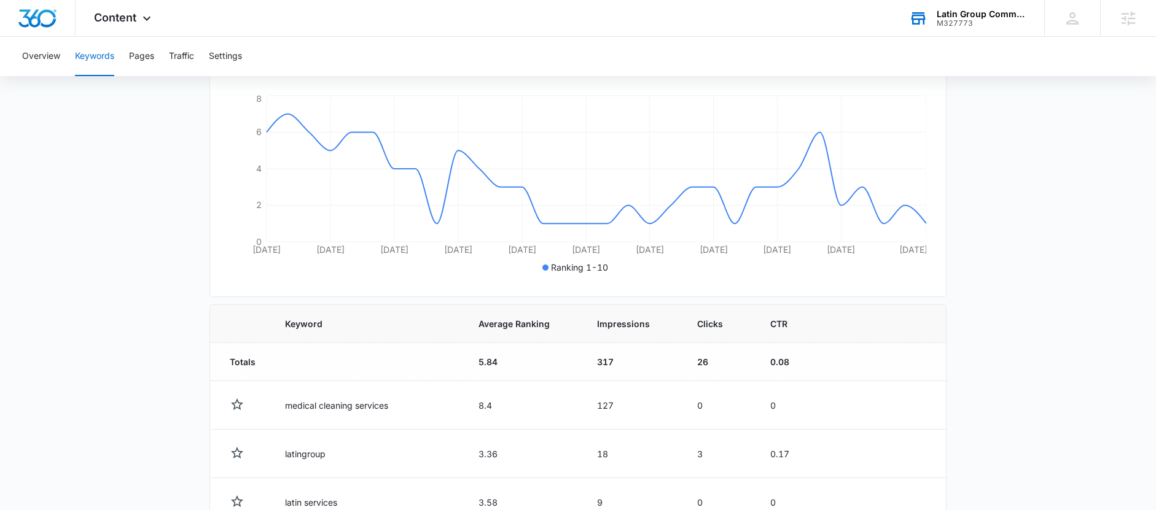
scroll to position [212, 0]
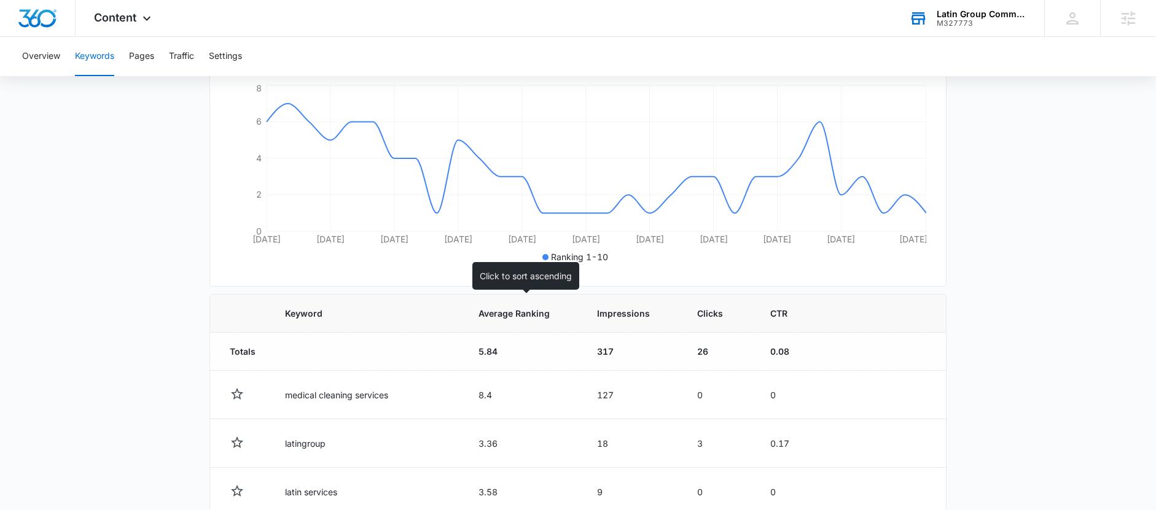
click at [505, 316] on span "Average Ranking" at bounding box center [513, 313] width 71 height 13
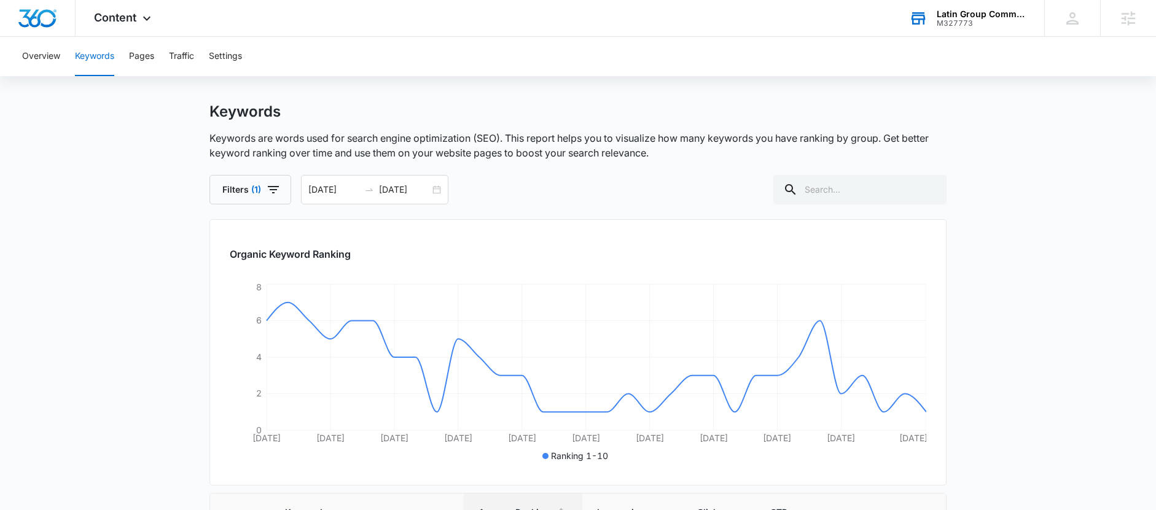
scroll to position [0, 0]
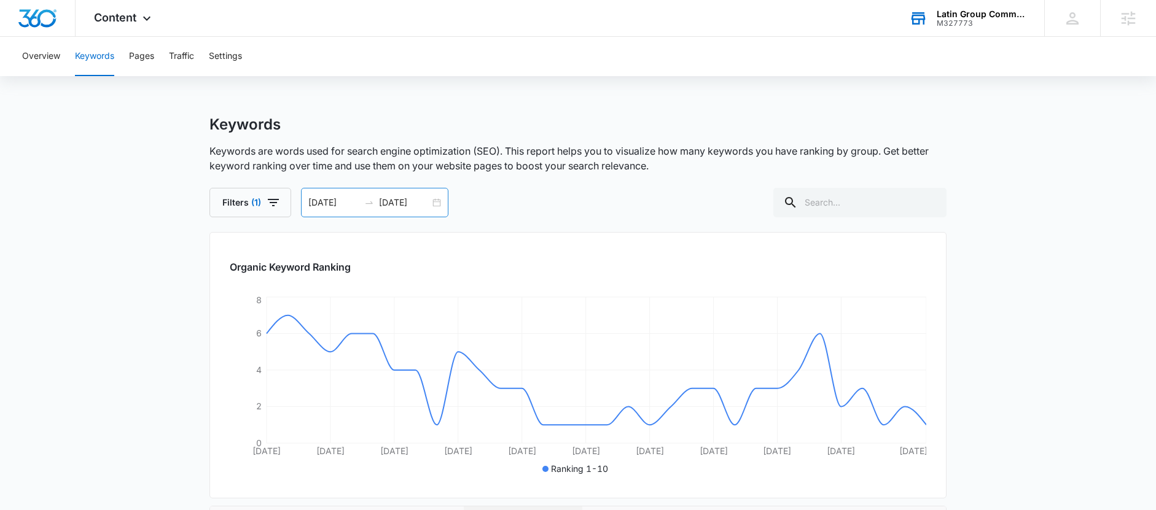
click at [435, 202] on div "06/09/2025 07/10/2025" at bounding box center [374, 202] width 147 height 29
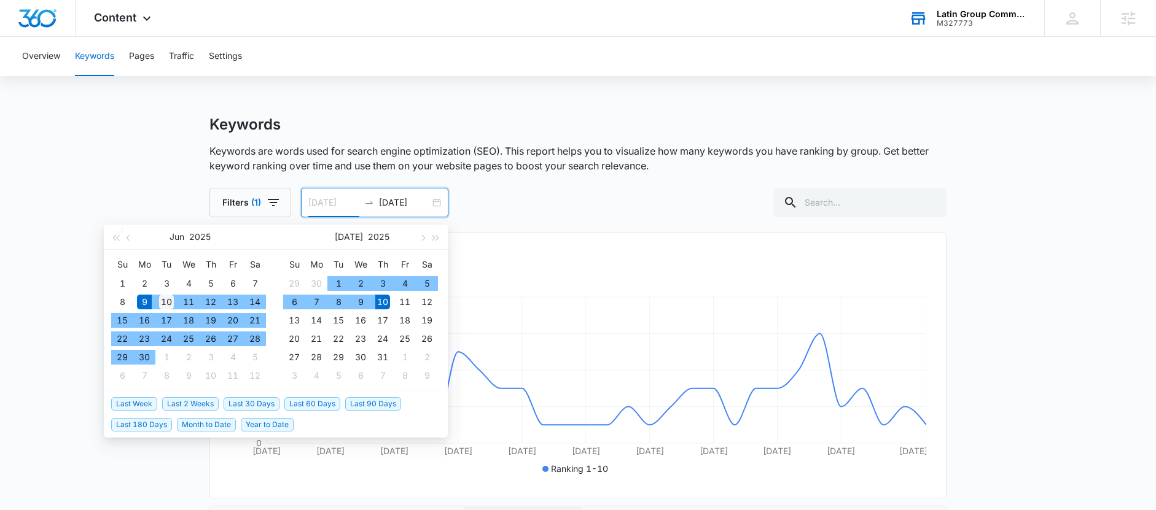
type input "06/10/2025"
click at [163, 301] on div "10" at bounding box center [166, 302] width 15 height 15
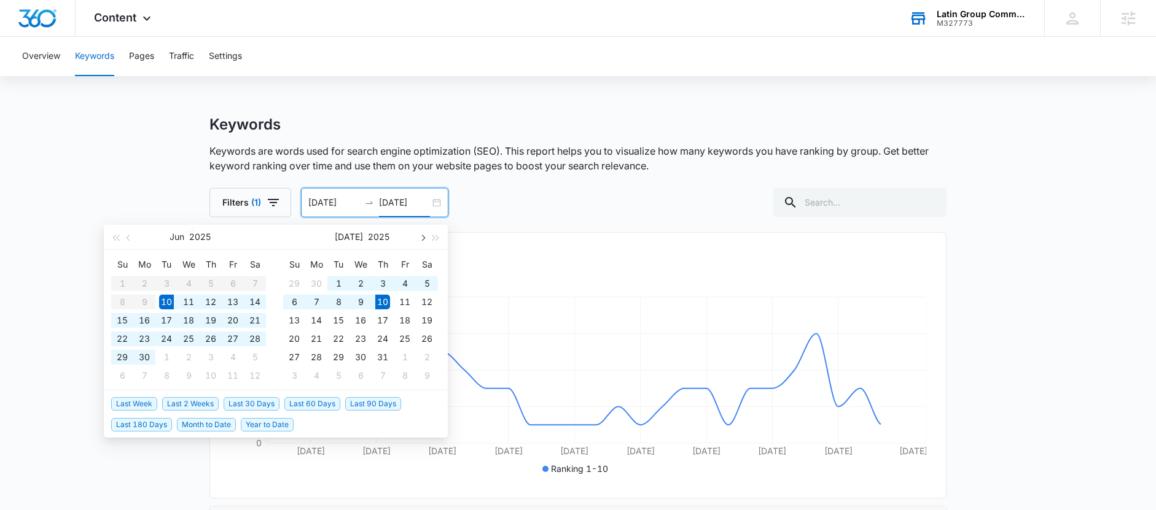
click at [427, 237] on button "button" at bounding box center [422, 237] width 14 height 25
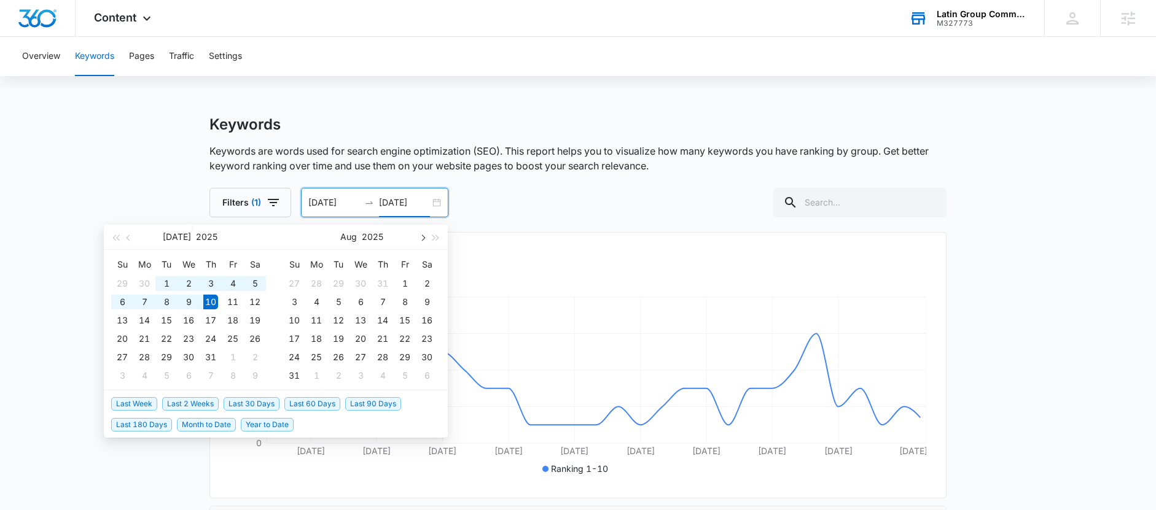
click at [426, 238] on button "button" at bounding box center [422, 237] width 14 height 25
type input "10/07/2025"
click at [341, 302] on div "7" at bounding box center [338, 302] width 15 height 15
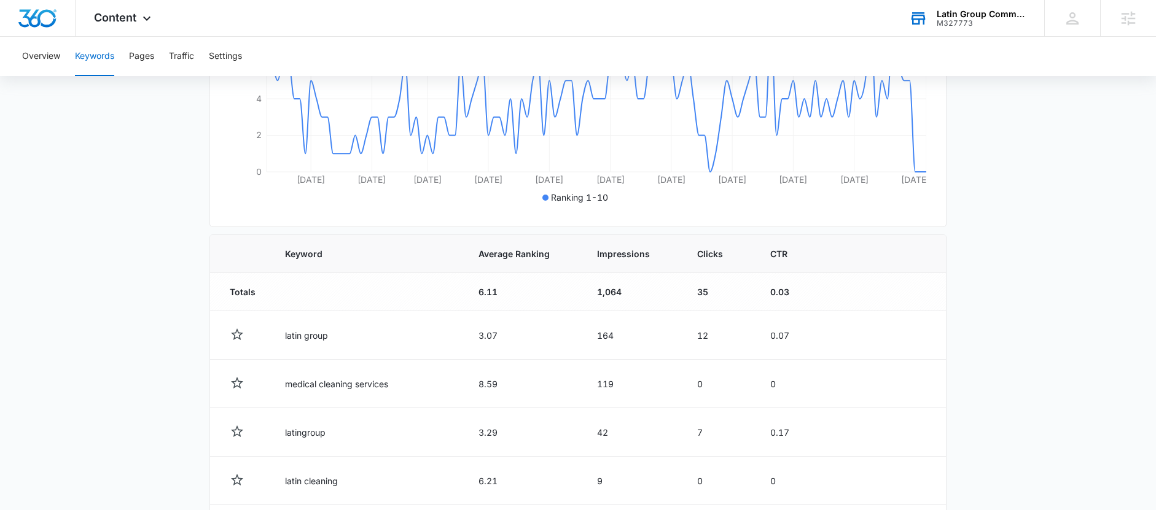
scroll to position [322, 0]
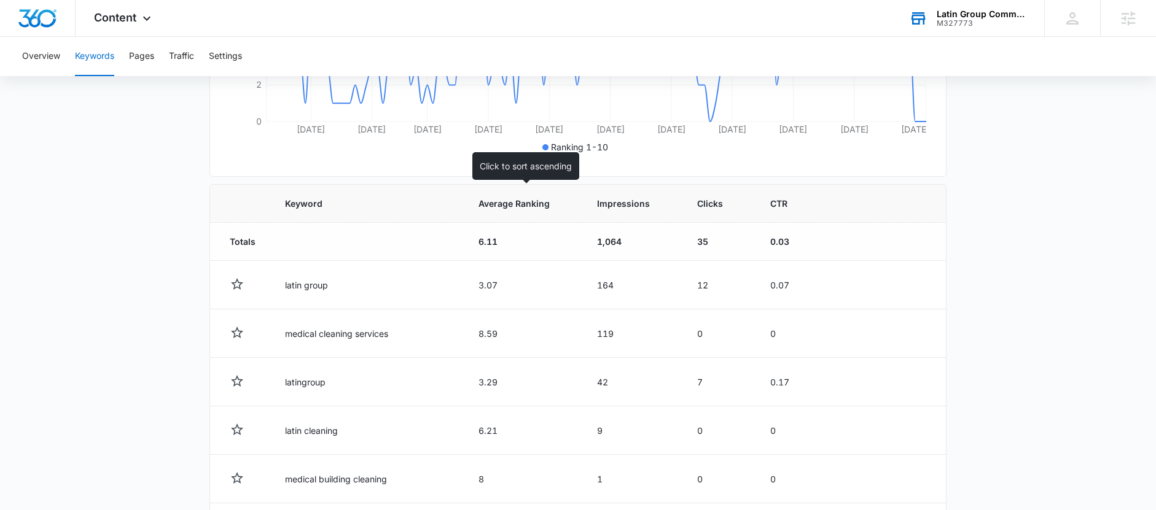
click at [514, 202] on span "Average Ranking" at bounding box center [513, 203] width 71 height 13
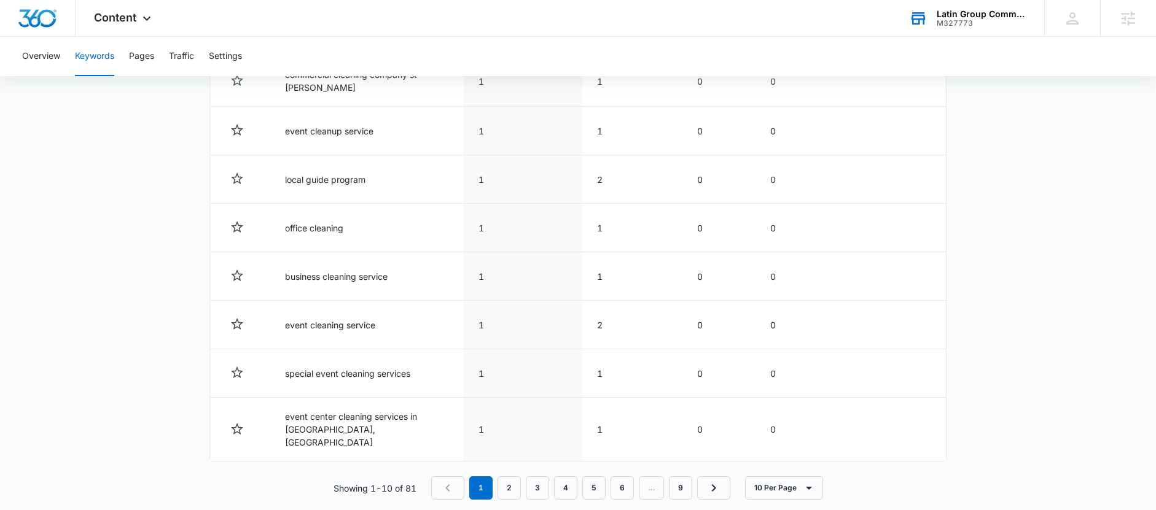
scroll to position [628, 0]
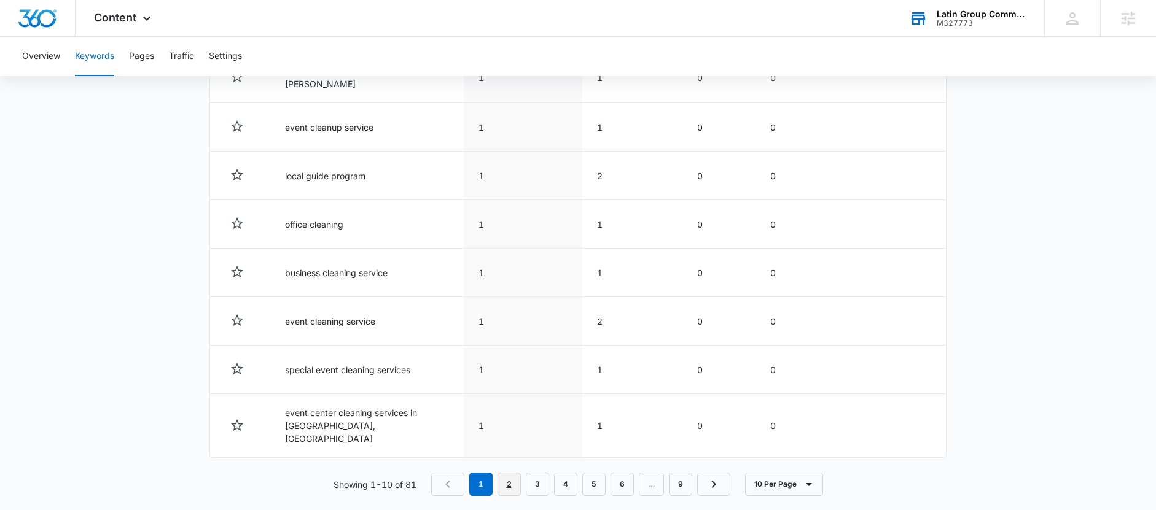
click at [507, 473] on link "2" at bounding box center [508, 484] width 23 height 23
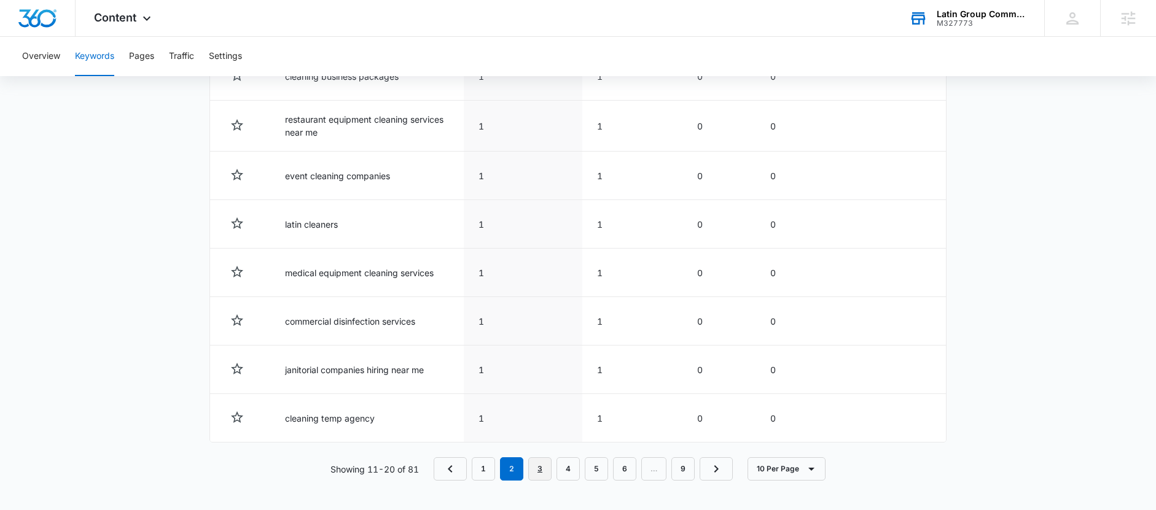
click at [545, 475] on link "3" at bounding box center [539, 469] width 23 height 23
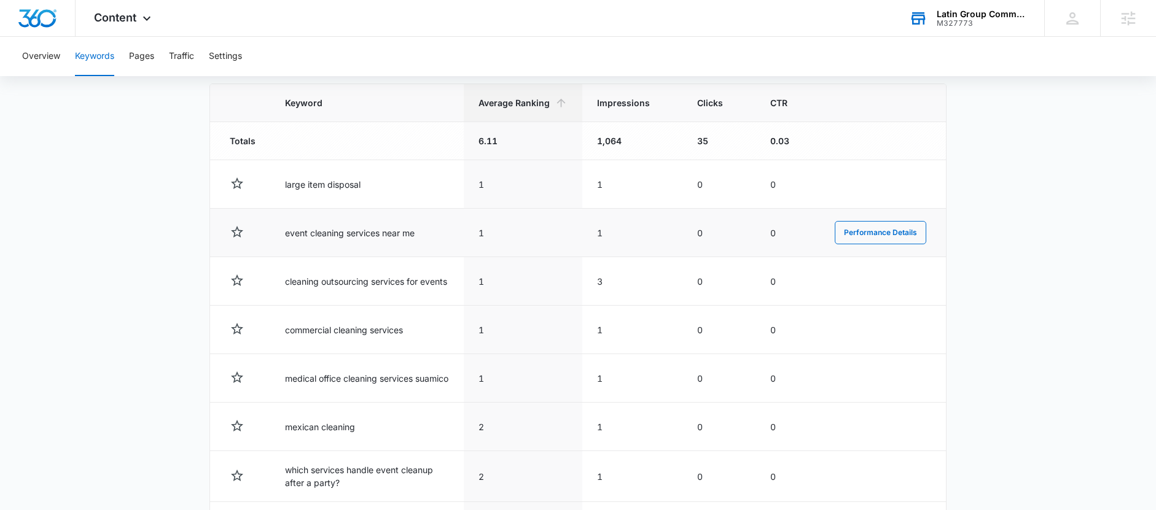
scroll to position [437, 0]
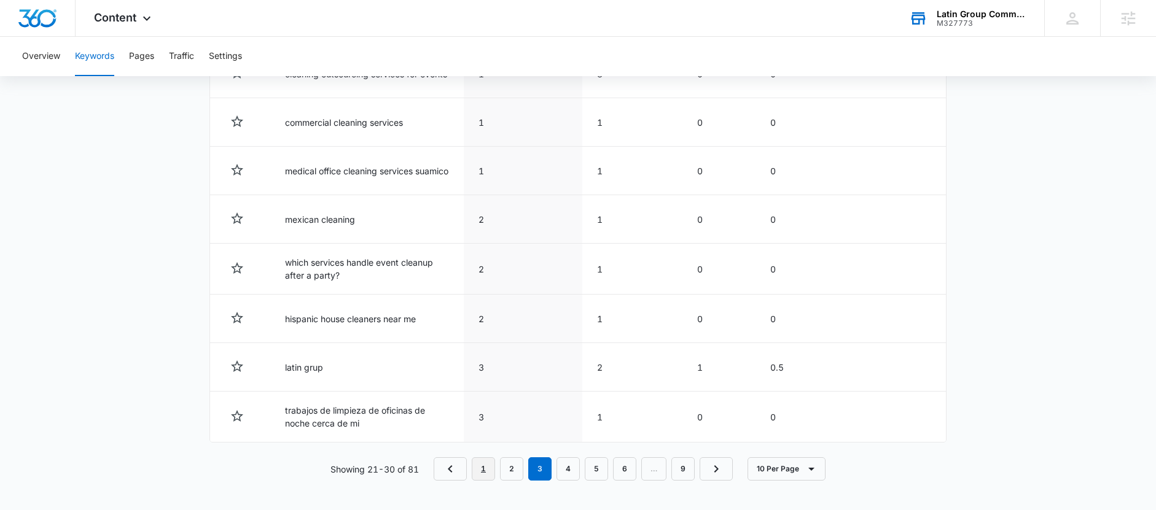
click at [481, 470] on link "1" at bounding box center [483, 469] width 23 height 23
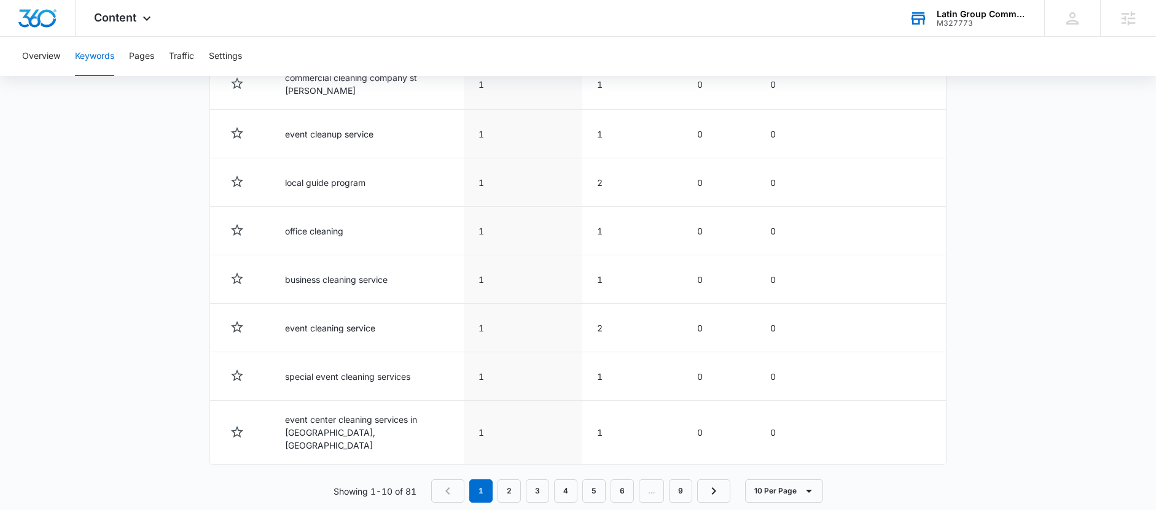
scroll to position [628, 0]
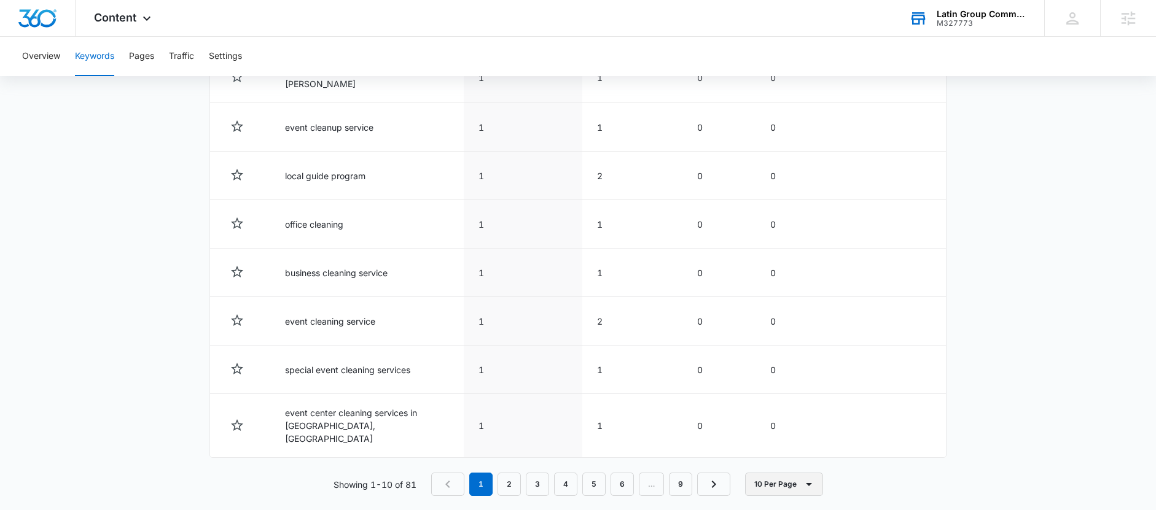
click at [809, 477] on icon "button" at bounding box center [808, 484] width 15 height 15
click at [801, 418] on div "50 Per Page" at bounding box center [788, 414] width 54 height 9
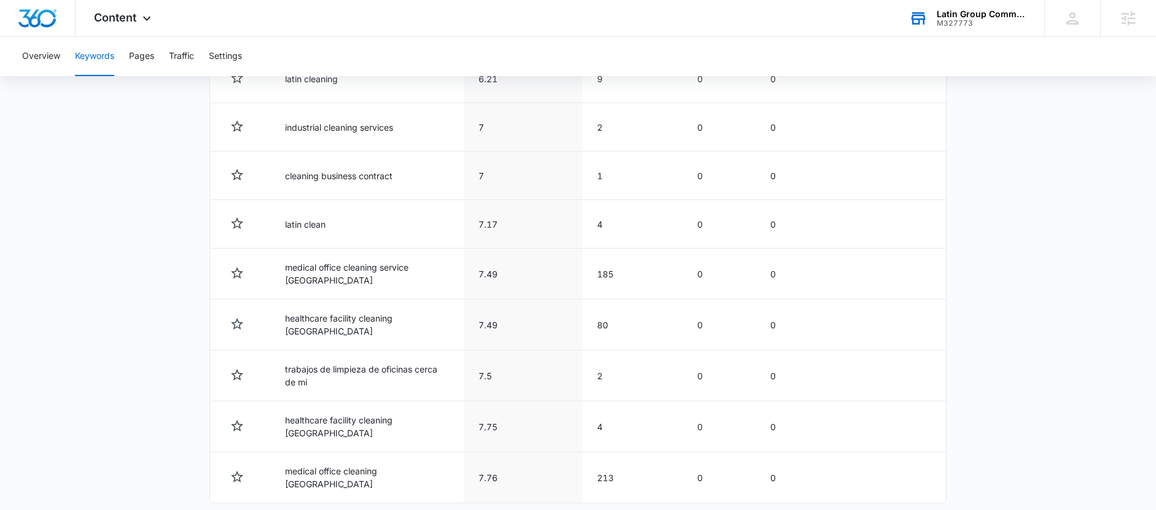
scroll to position [2581, 0]
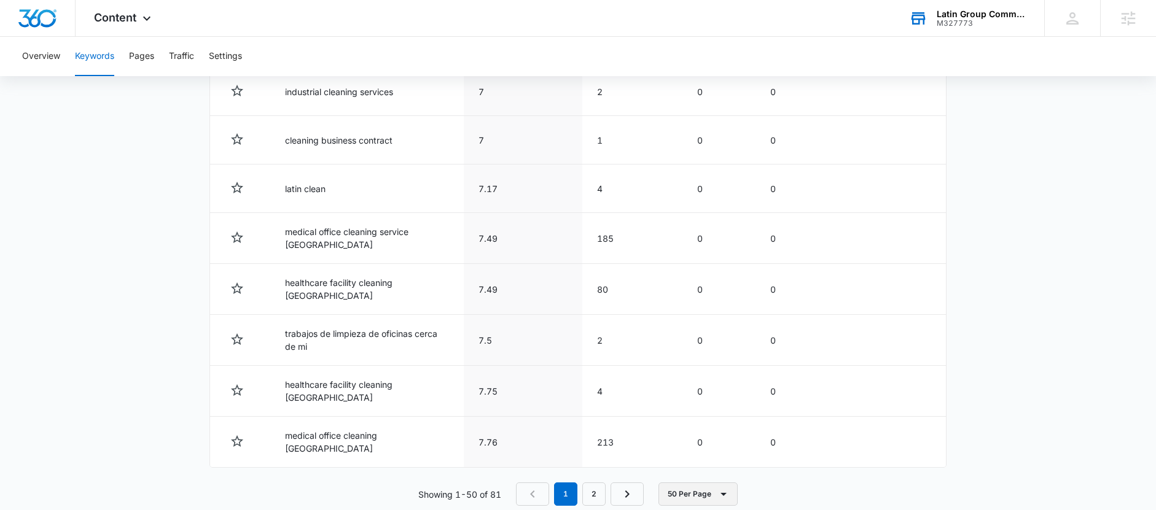
click at [720, 487] on icon "button" at bounding box center [723, 494] width 15 height 15
click at [706, 400] on div "20 Per Page" at bounding box center [701, 396] width 54 height 9
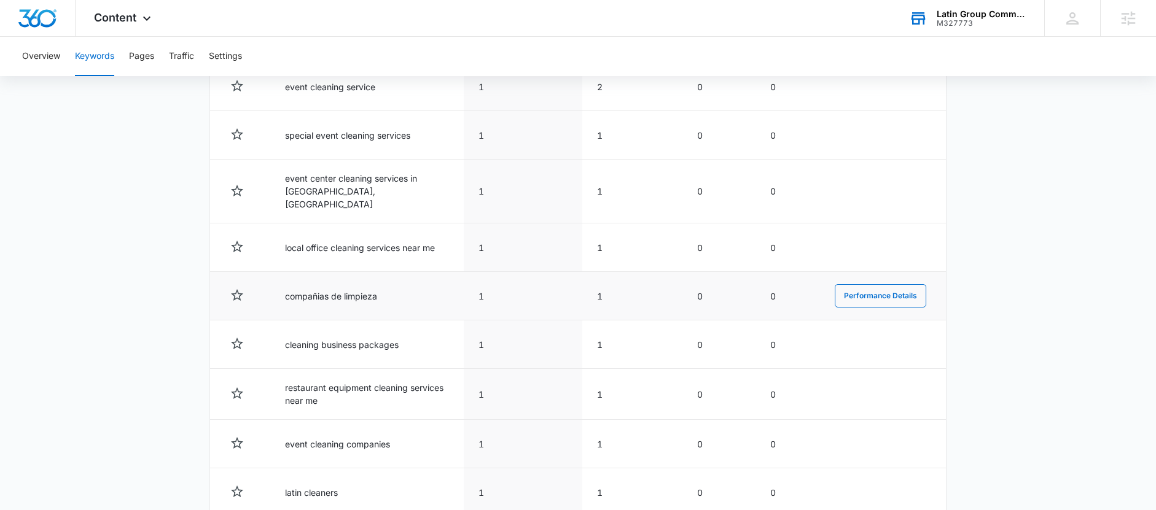
scroll to position [1115, 0]
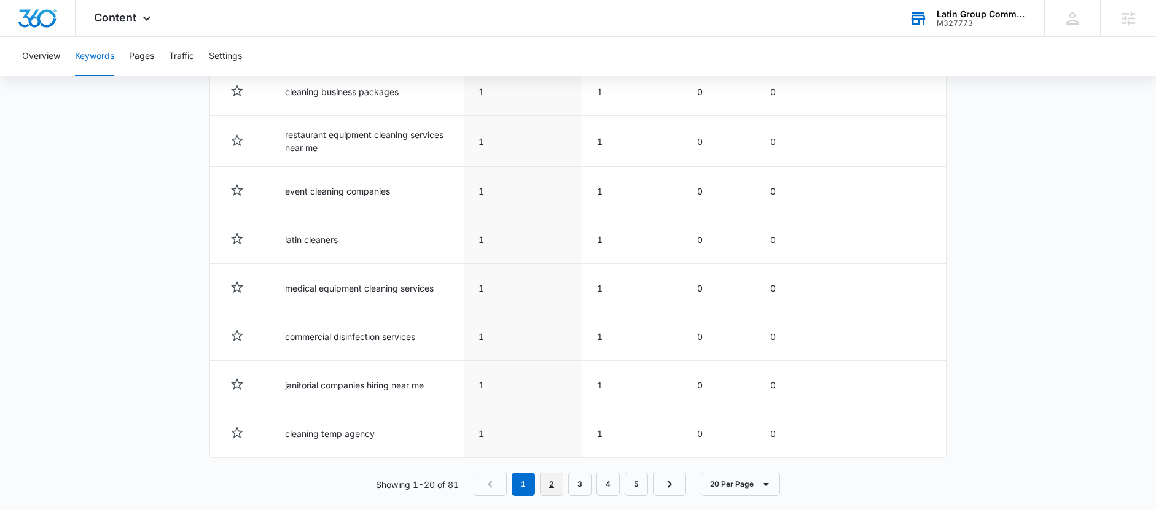
click at [551, 473] on link "2" at bounding box center [551, 484] width 23 height 23
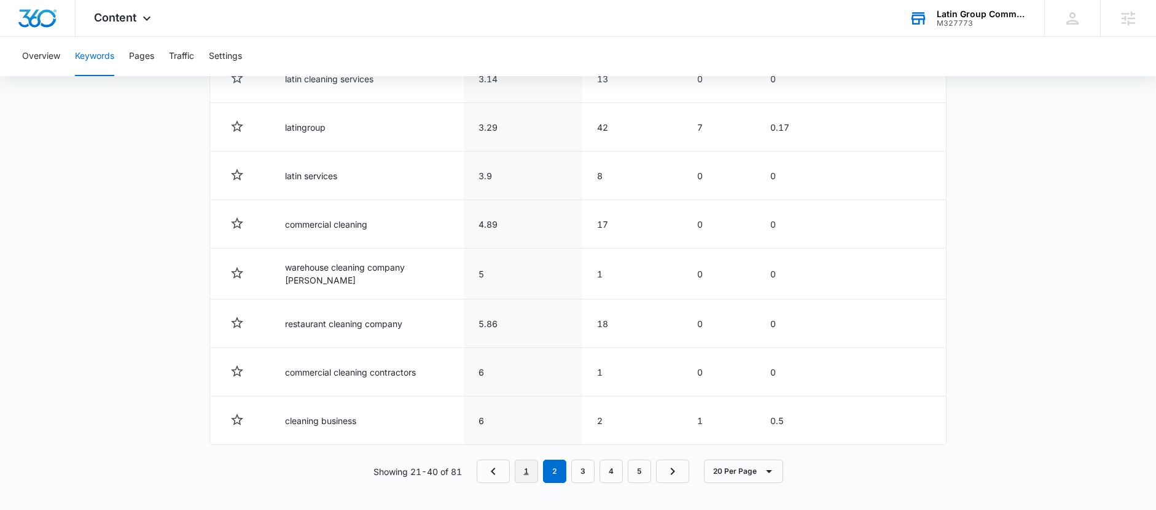
click at [525, 467] on link "1" at bounding box center [526, 471] width 23 height 23
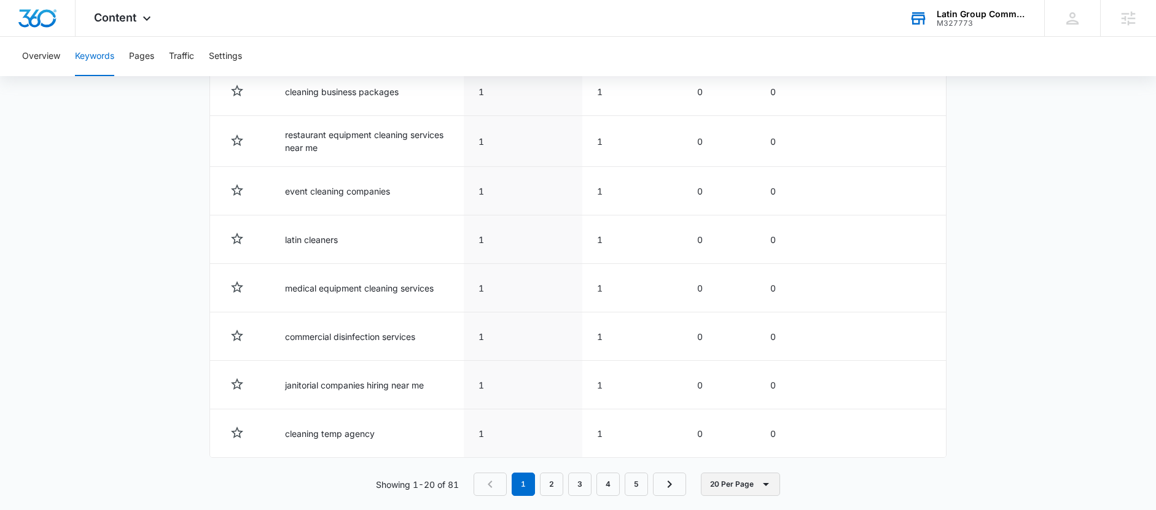
click at [760, 477] on icon "button" at bounding box center [766, 484] width 15 height 15
click at [759, 381] on div "10 Per Page" at bounding box center [744, 377] width 54 height 9
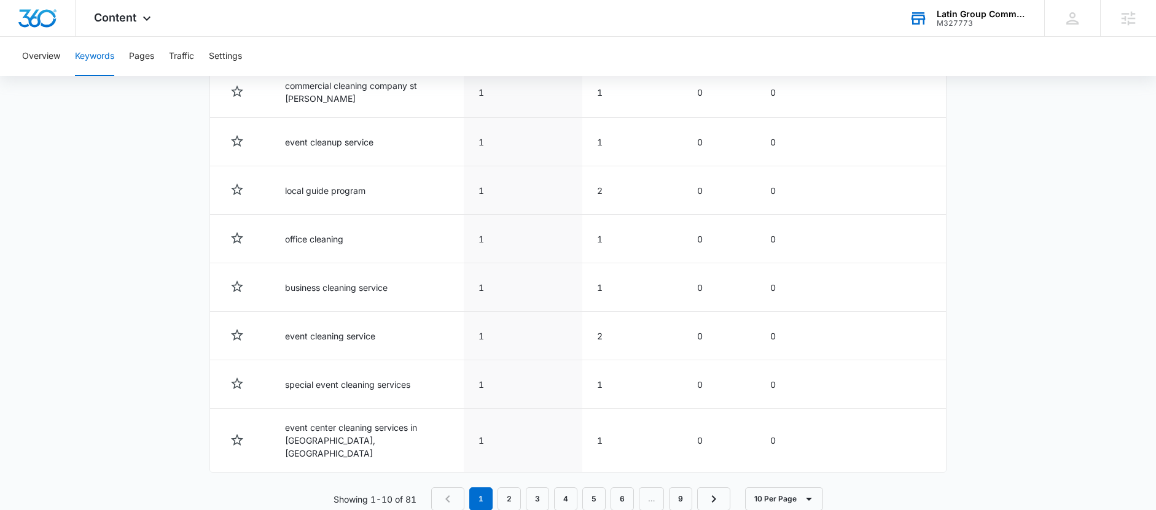
scroll to position [615, 0]
click at [788, 485] on button "10 Per Page" at bounding box center [784, 496] width 78 height 23
click at [784, 408] on div "20 Per Page" at bounding box center [788, 408] width 54 height 9
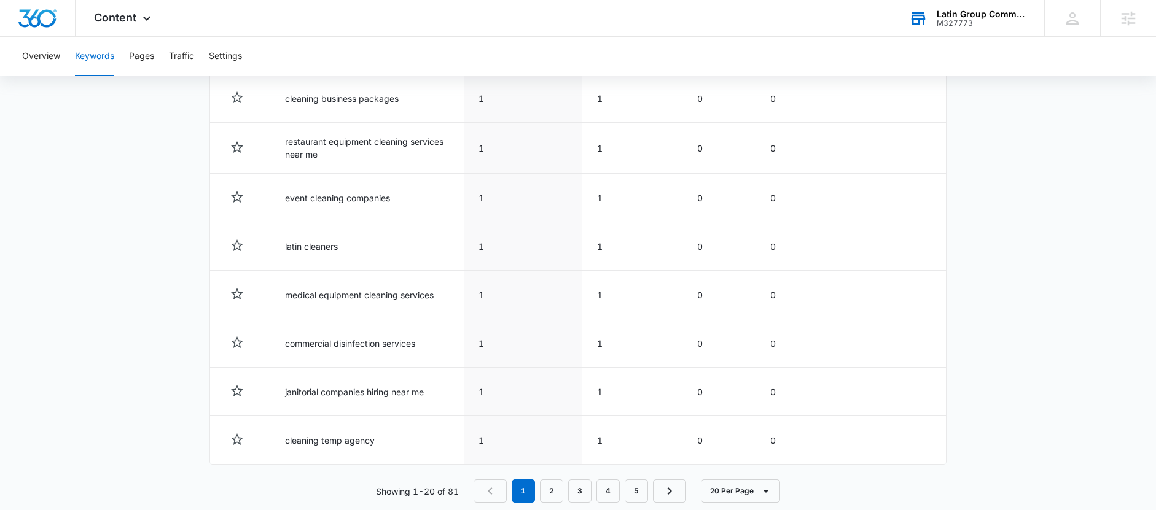
scroll to position [1115, 0]
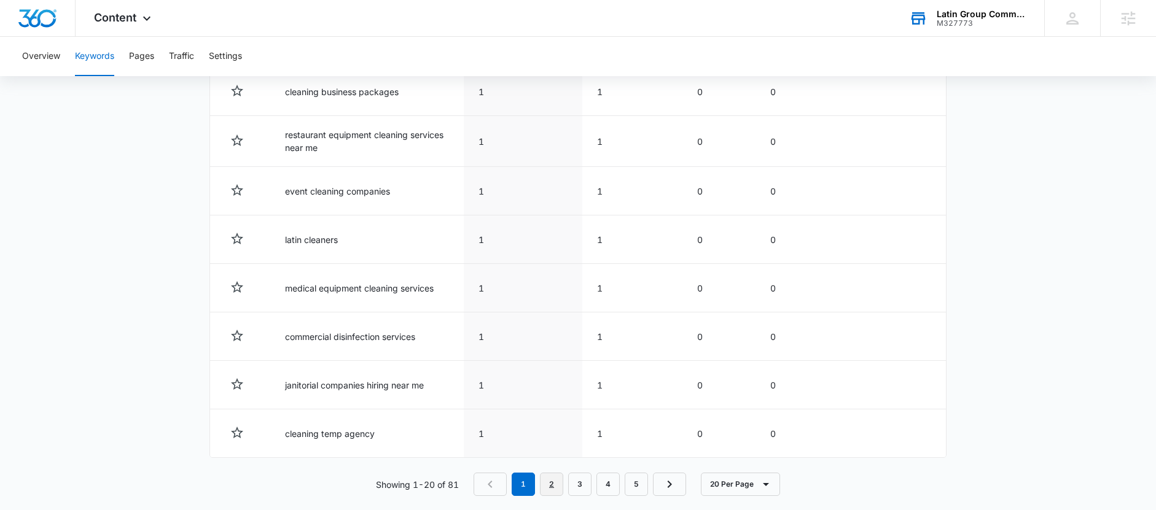
click at [553, 473] on link "2" at bounding box center [551, 484] width 23 height 23
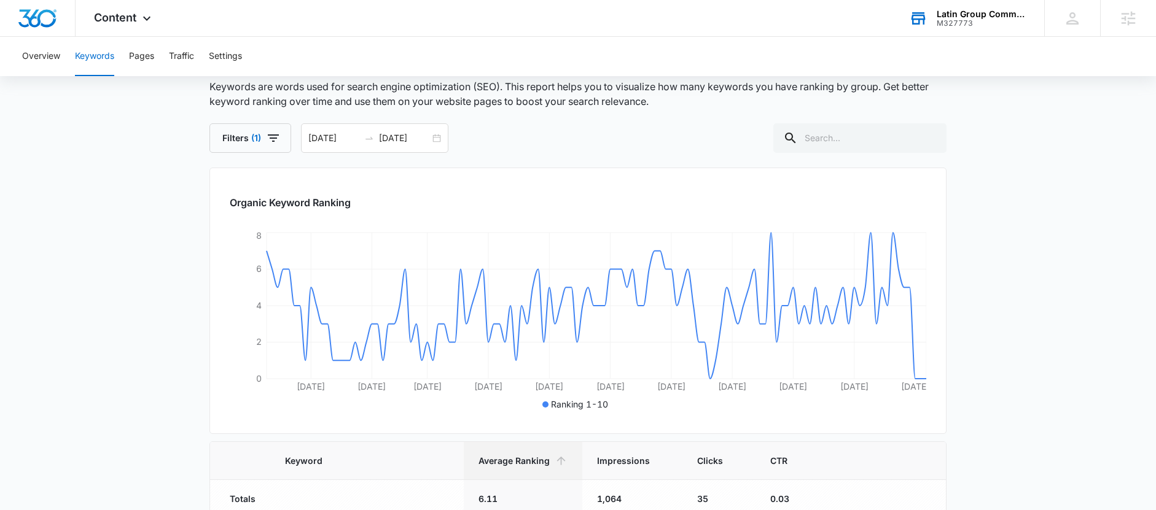
scroll to position [0, 0]
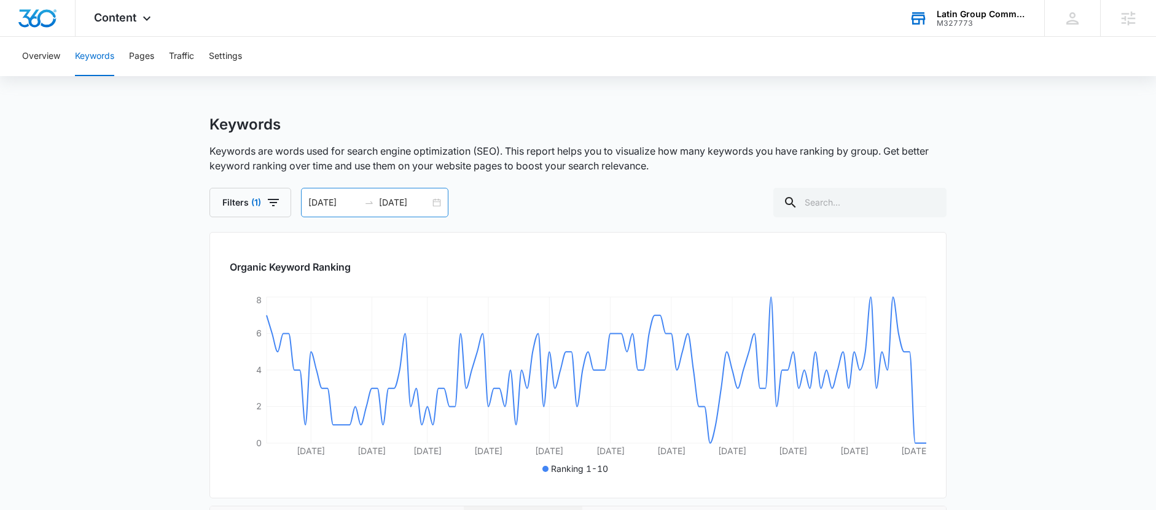
click at [436, 201] on div "06/10/2025 10/07/2025" at bounding box center [374, 202] width 147 height 29
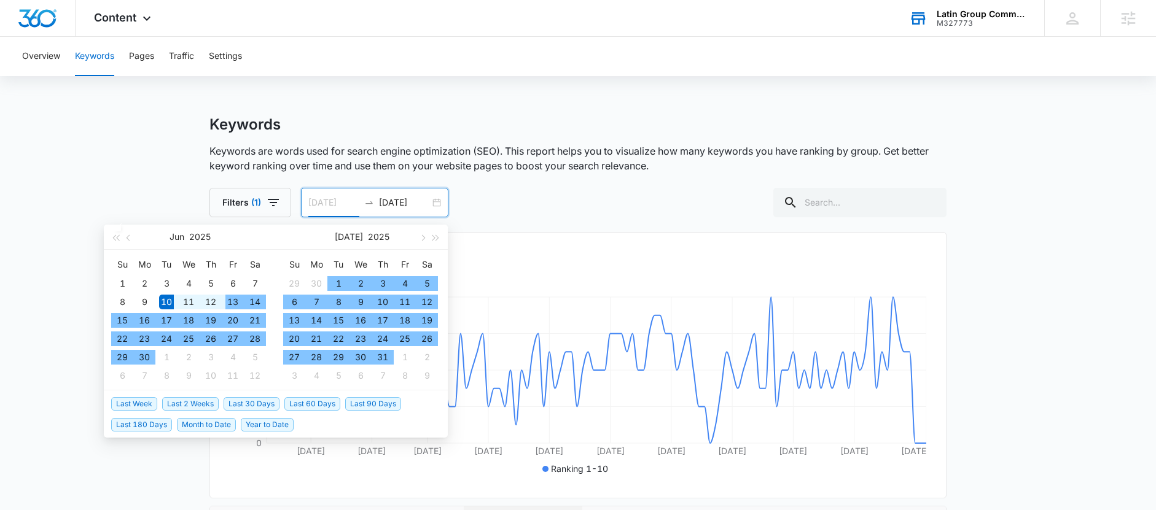
type input "06/10/2025"
click at [164, 303] on div "10" at bounding box center [166, 302] width 15 height 15
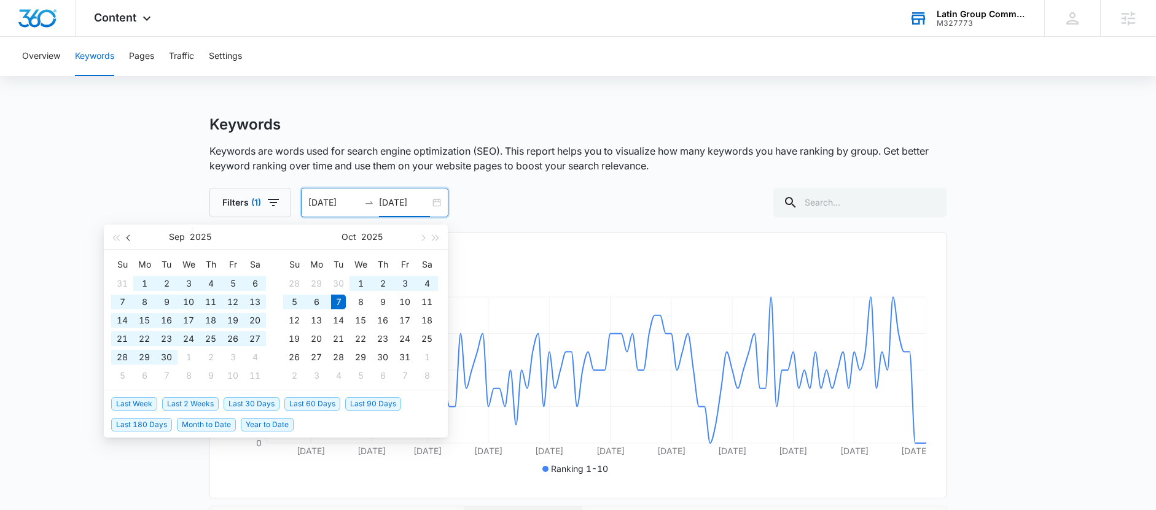
click at [130, 236] on span "button" at bounding box center [130, 238] width 6 height 6
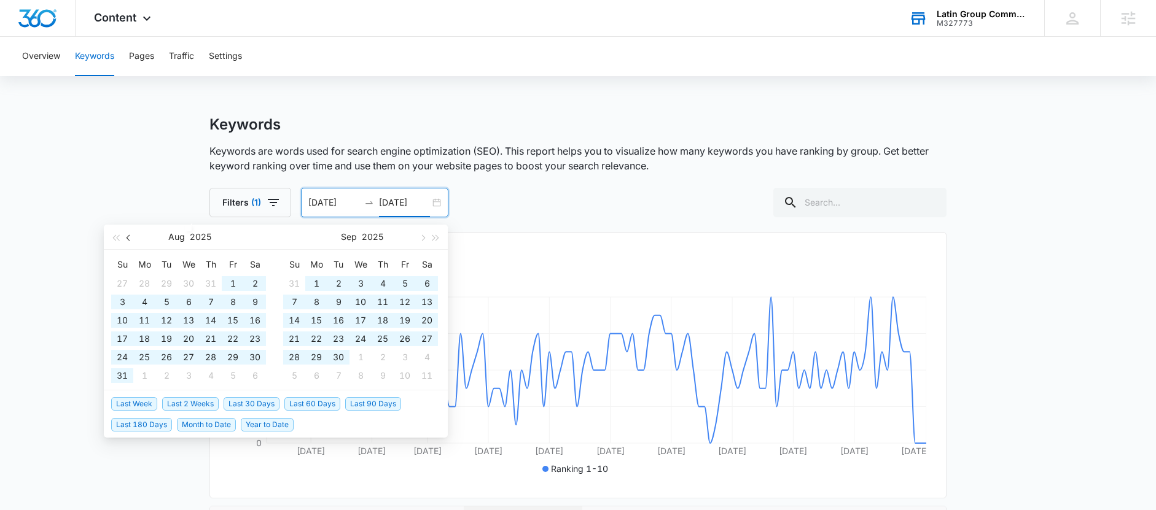
click at [130, 236] on span "button" at bounding box center [130, 238] width 6 height 6
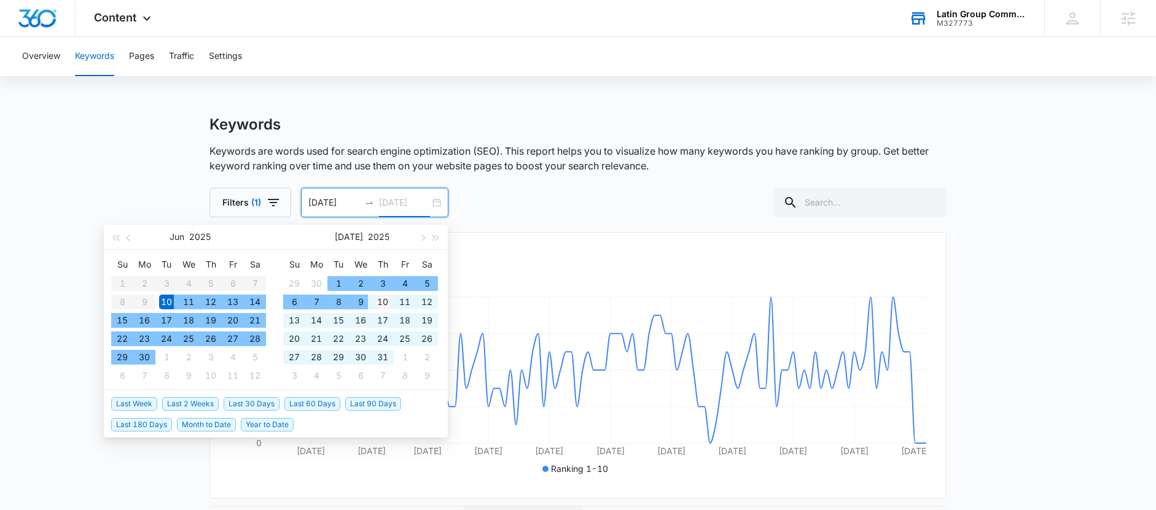
type input "07/10/2025"
click at [378, 304] on div "10" at bounding box center [382, 302] width 15 height 15
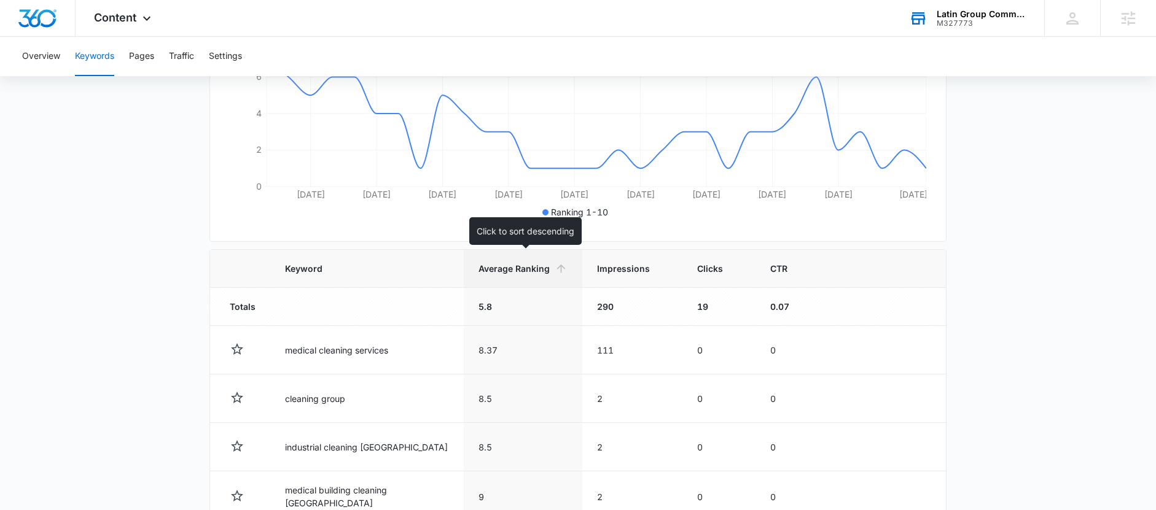
click at [494, 267] on span "Average Ranking" at bounding box center [513, 268] width 71 height 13
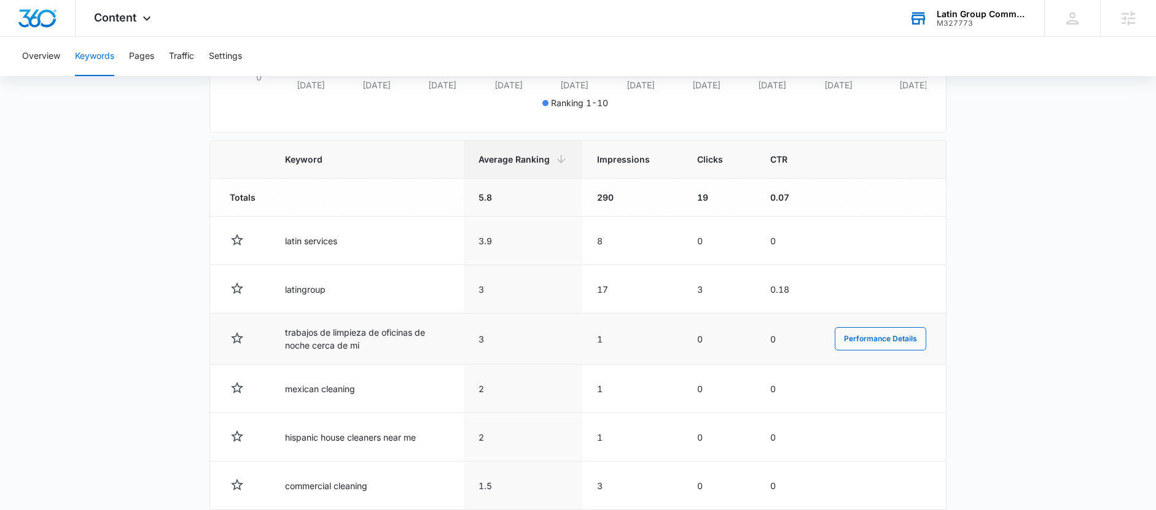
scroll to position [367, 0]
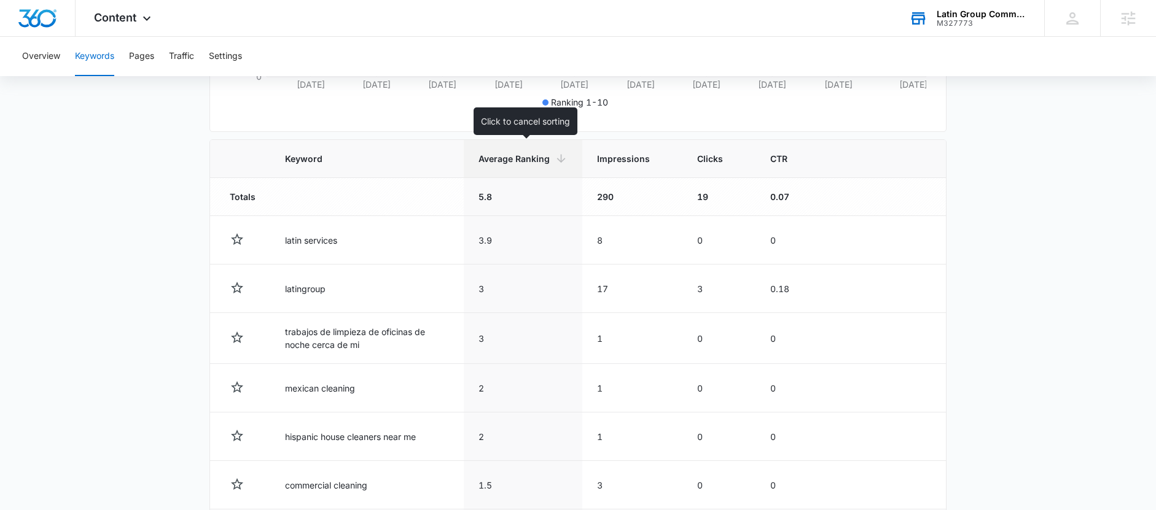
click at [517, 163] on span "Average Ranking" at bounding box center [513, 158] width 71 height 13
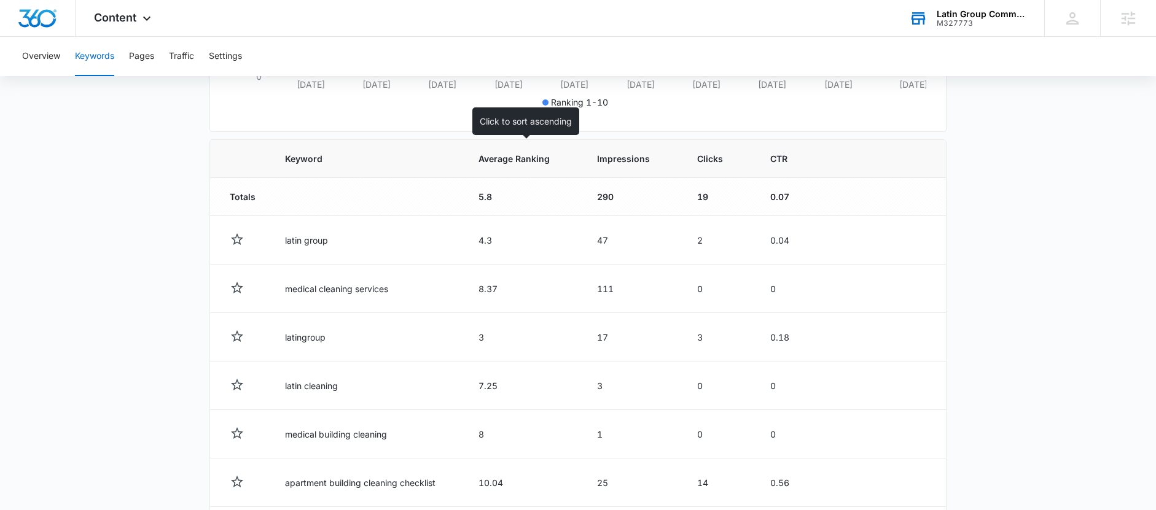
click at [510, 162] on span "Average Ranking" at bounding box center [513, 158] width 71 height 13
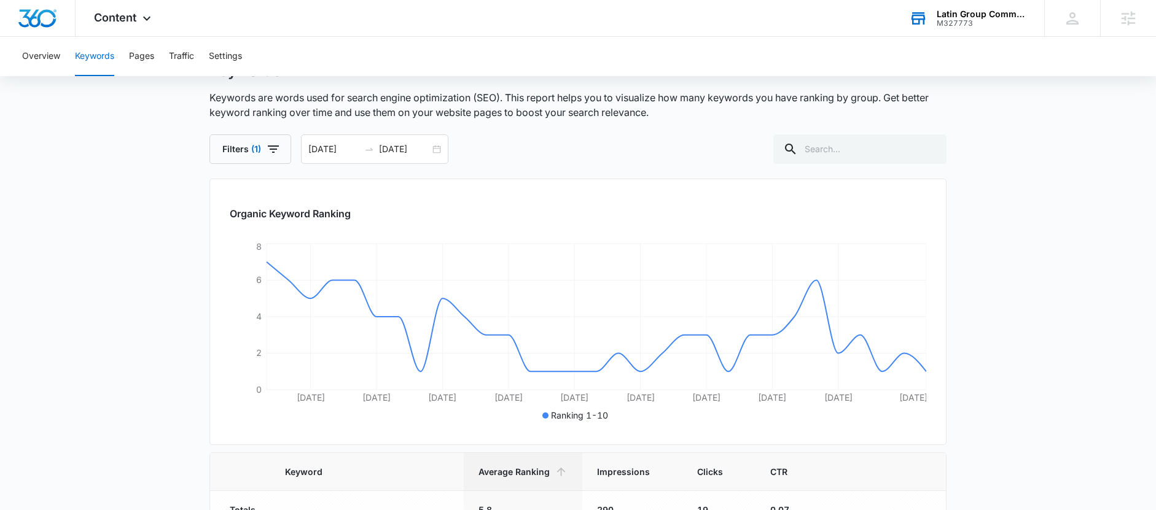
scroll to position [52, 0]
